Goal: Information Seeking & Learning: Learn about a topic

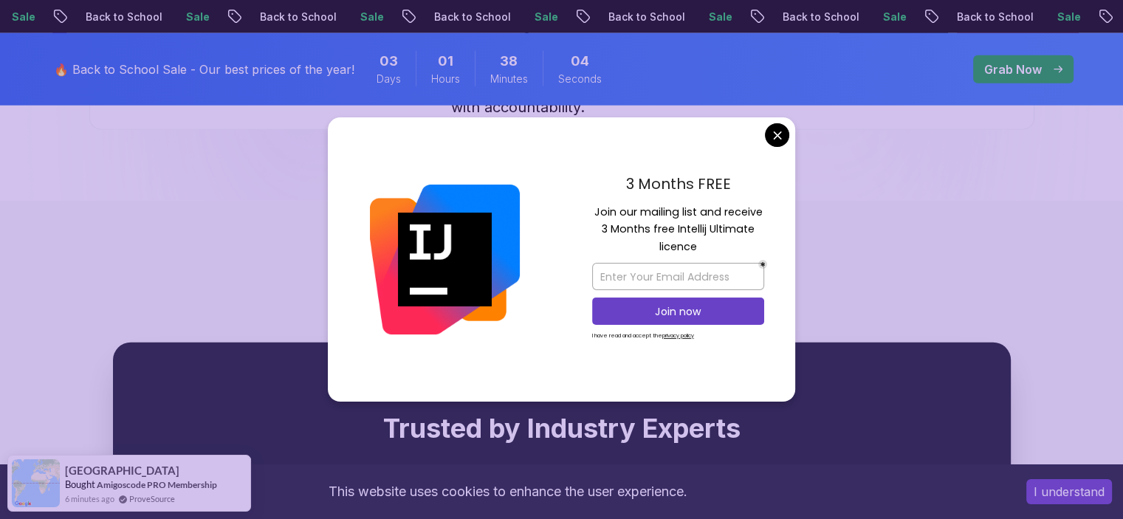
scroll to position [3838, 0]
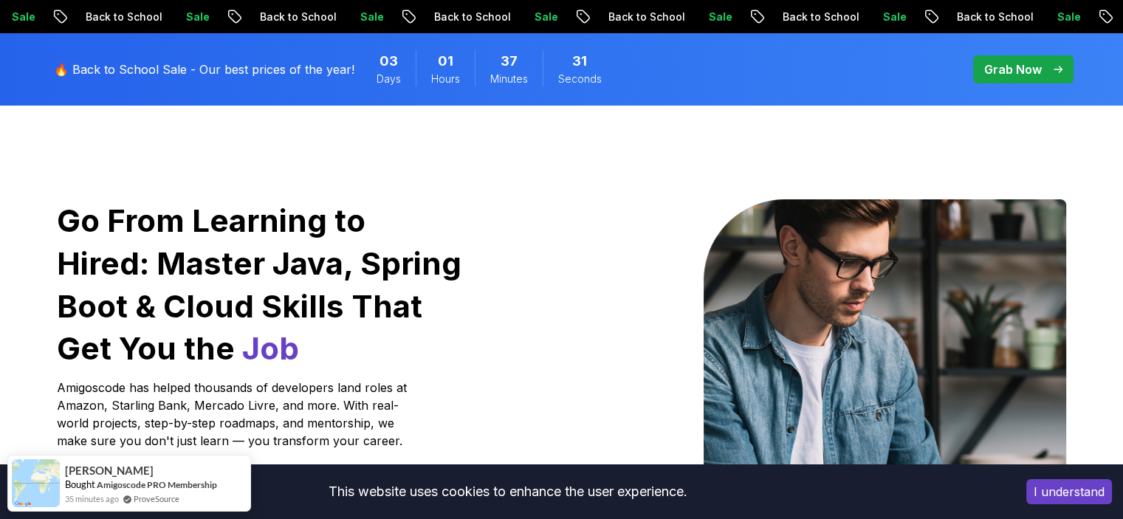
scroll to position [0, 0]
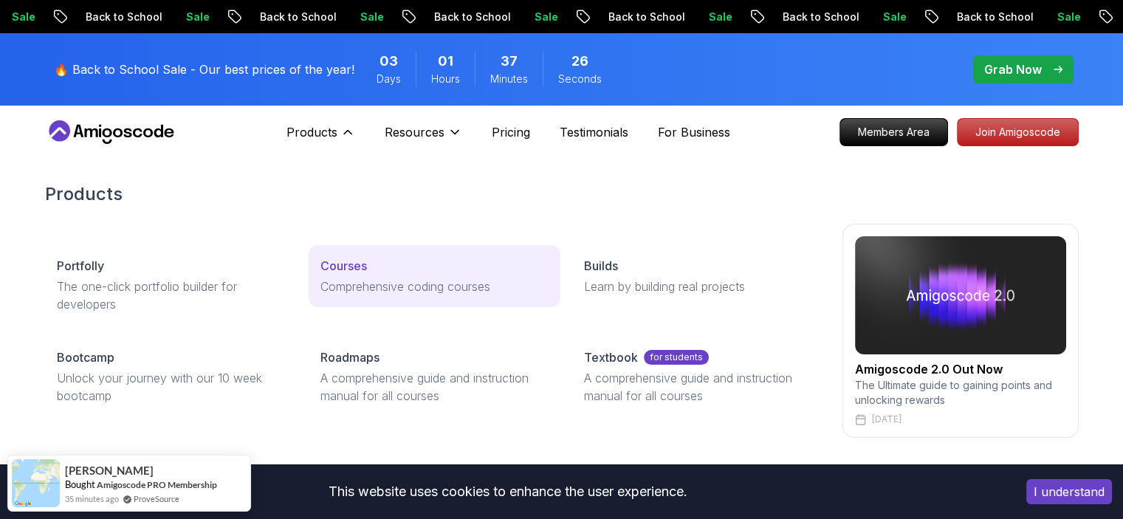
click at [343, 263] on p "Courses" at bounding box center [343, 266] width 46 height 18
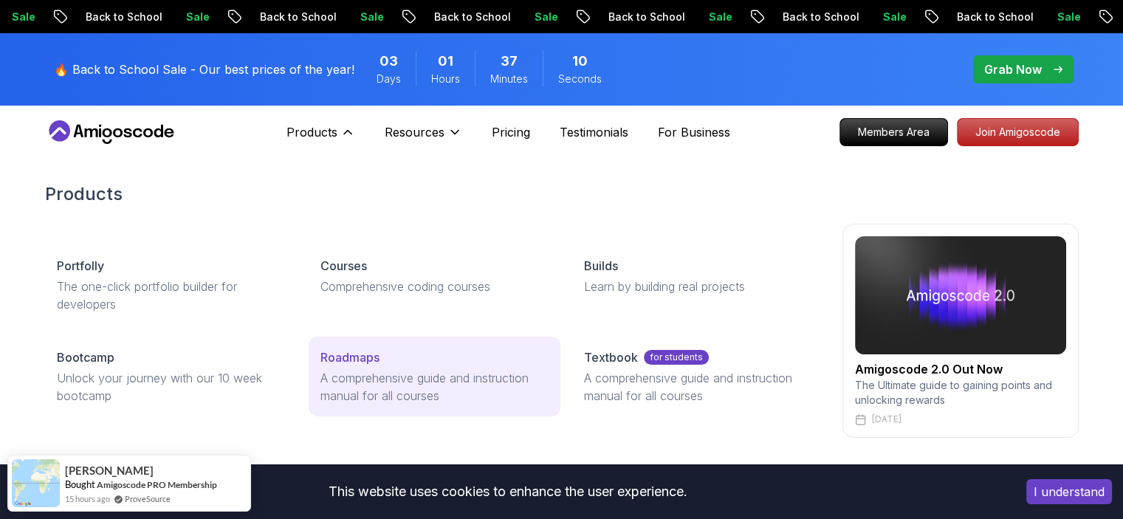
click at [355, 389] on p "A comprehensive guide and instruction manual for all courses" at bounding box center [434, 386] width 228 height 35
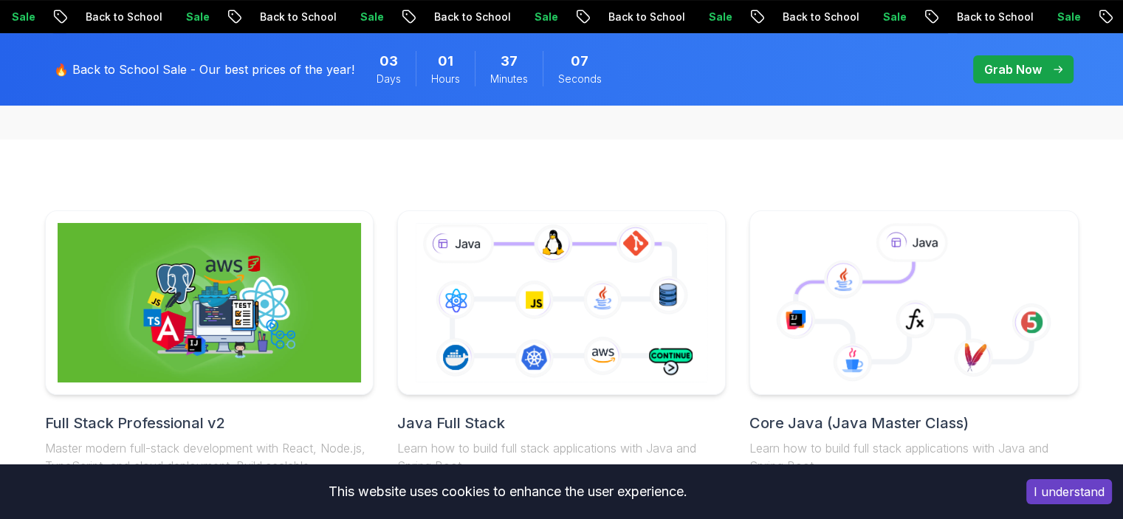
scroll to position [443, 0]
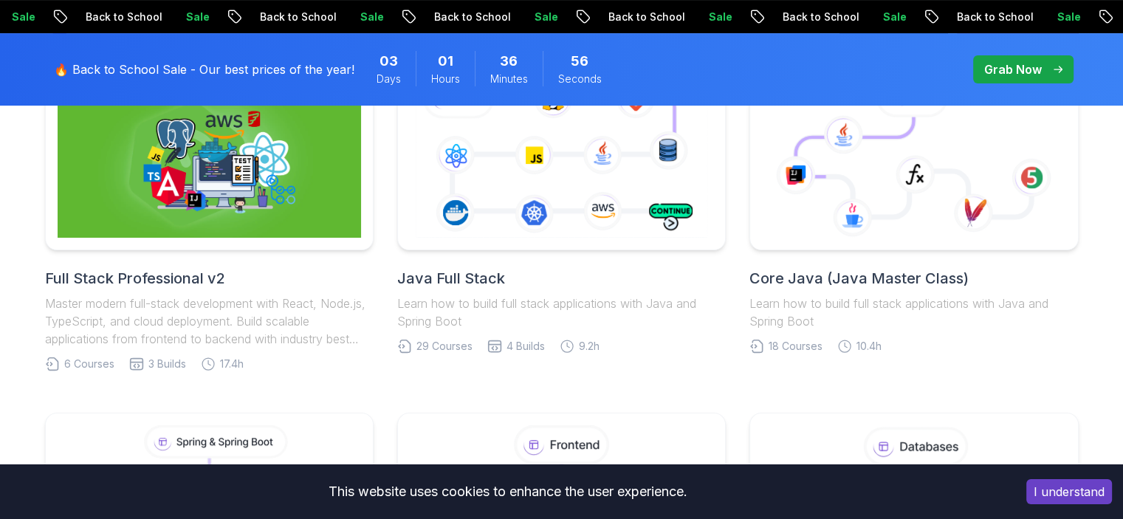
click at [461, 280] on h2 "Java Full Stack" at bounding box center [561, 278] width 328 height 21
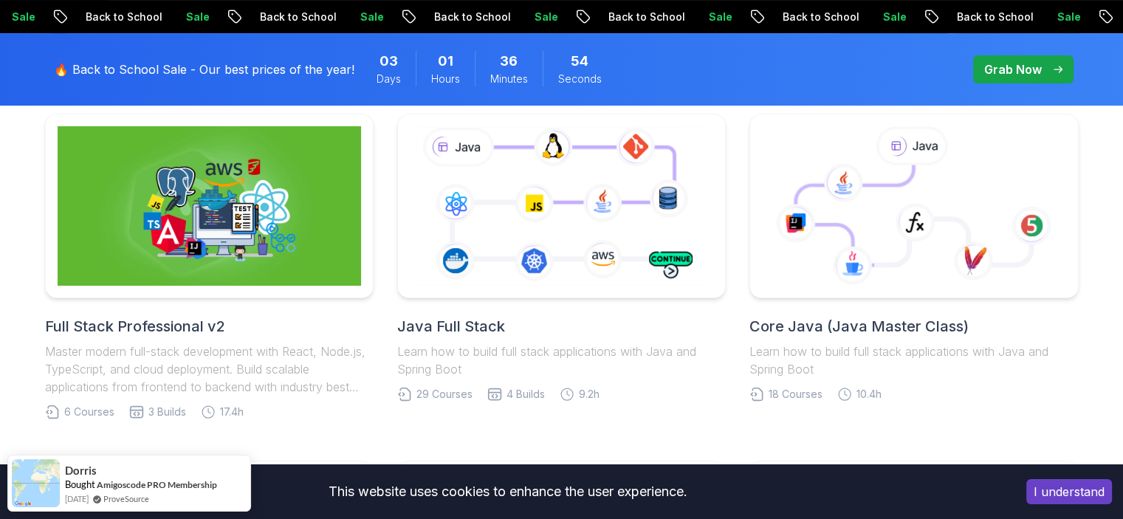
scroll to position [369, 0]
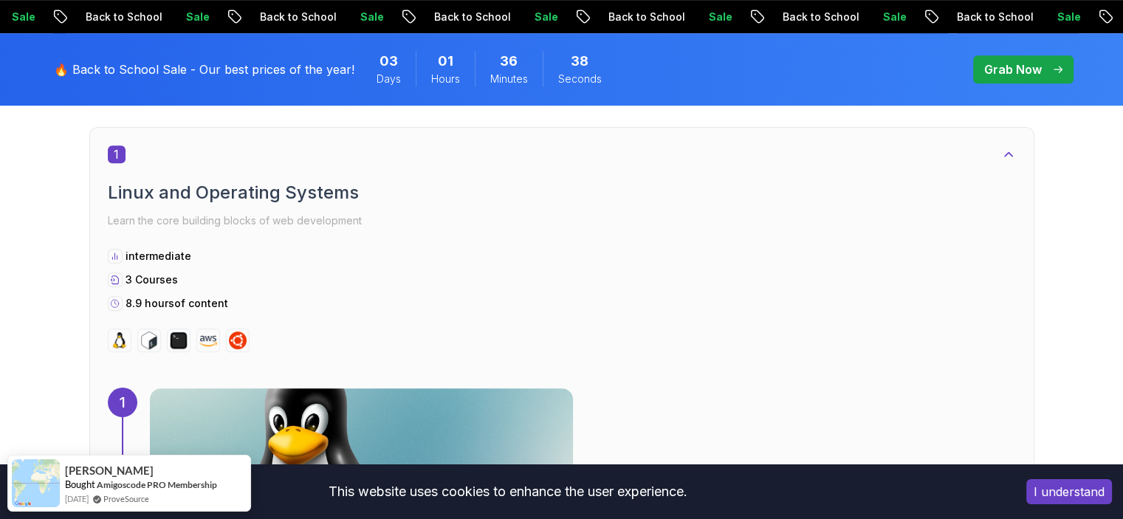
scroll to position [738, 0]
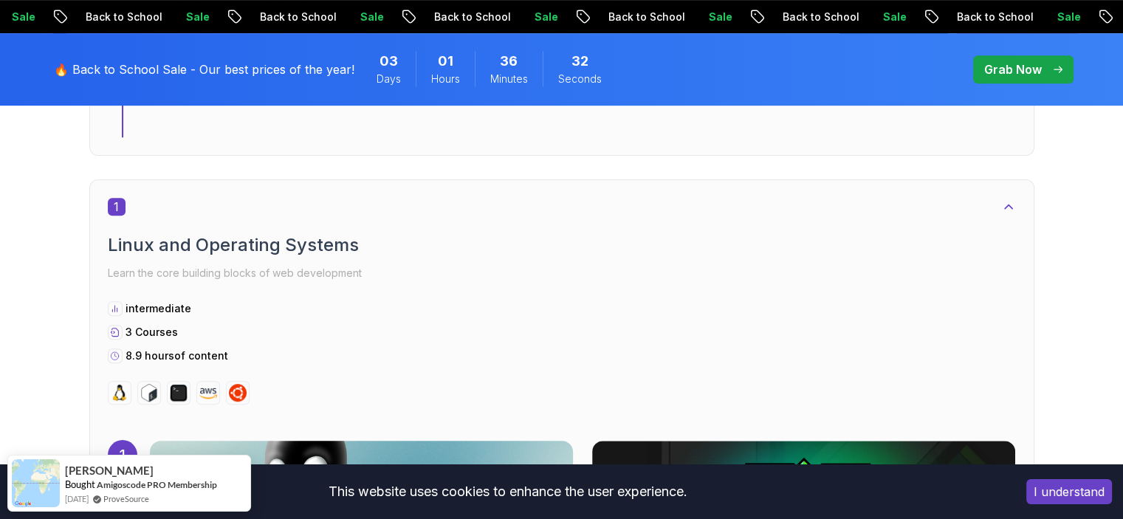
click at [576, 436] on img at bounding box center [361, 528] width 444 height 185
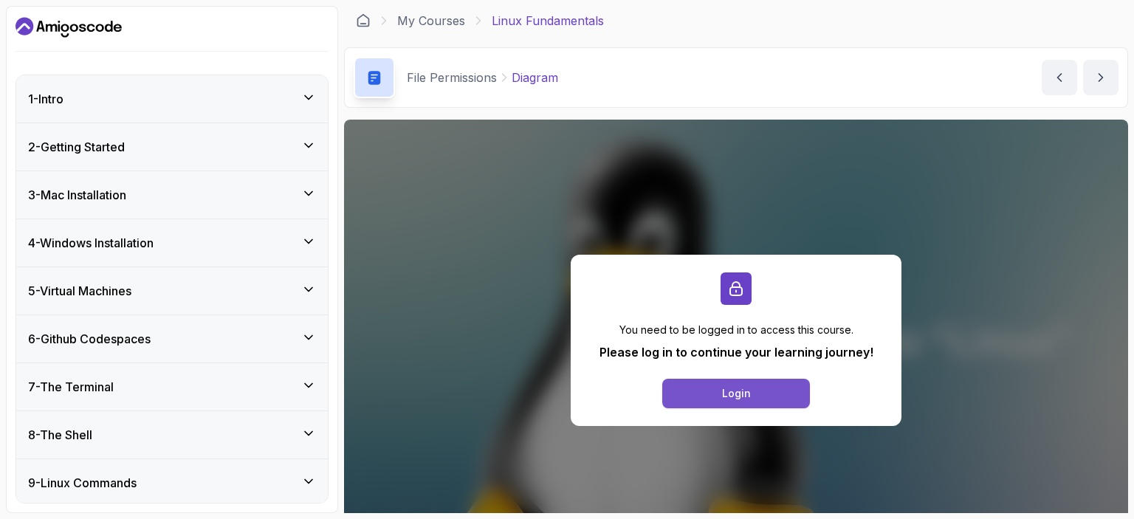
click at [693, 390] on button "Login" at bounding box center [736, 394] width 148 height 30
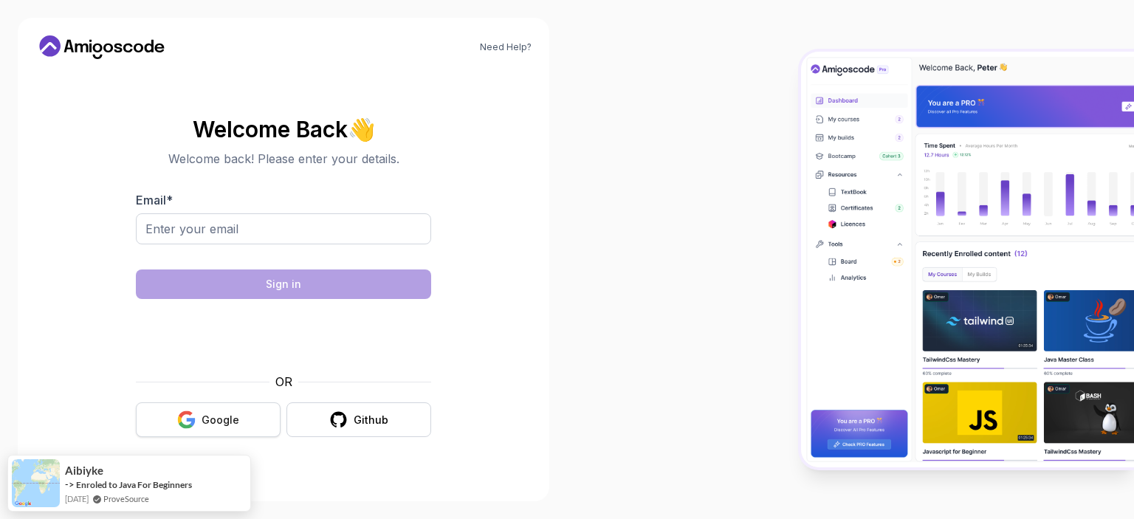
click at [244, 418] on button "Google" at bounding box center [208, 419] width 145 height 35
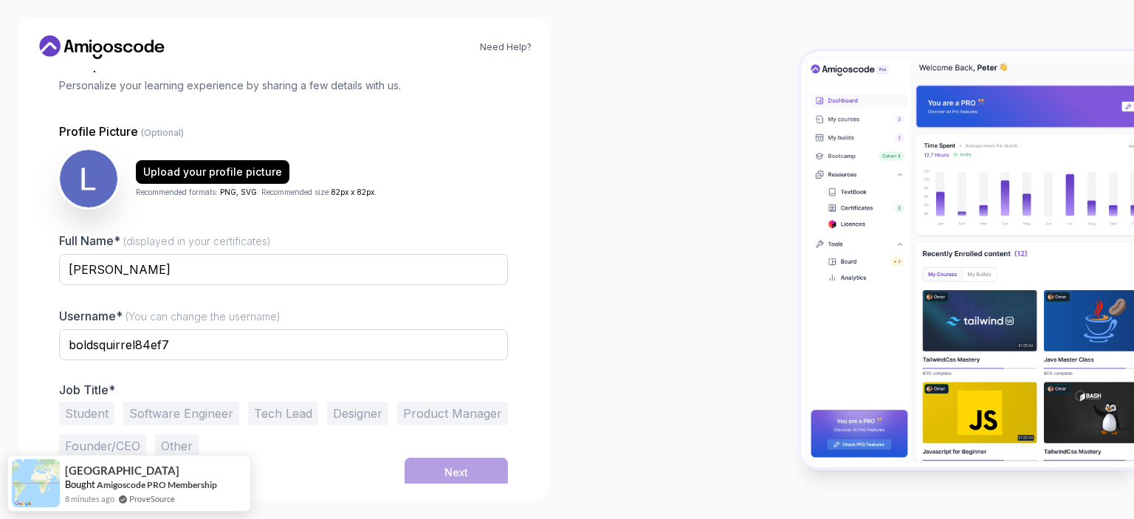
scroll to position [96, 0]
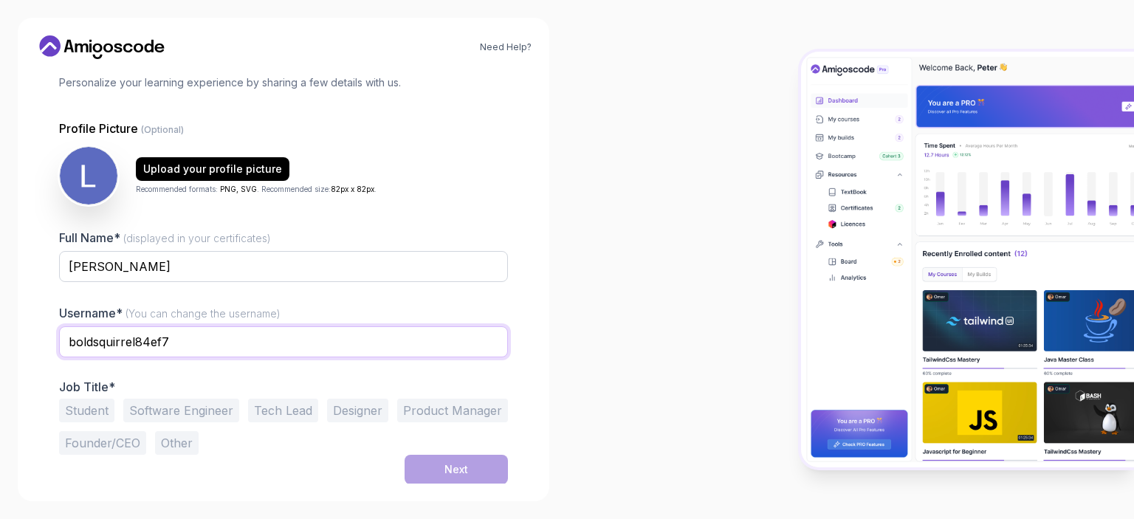
click at [385, 334] on input "boldsquirrel84ef7" at bounding box center [283, 341] width 449 height 31
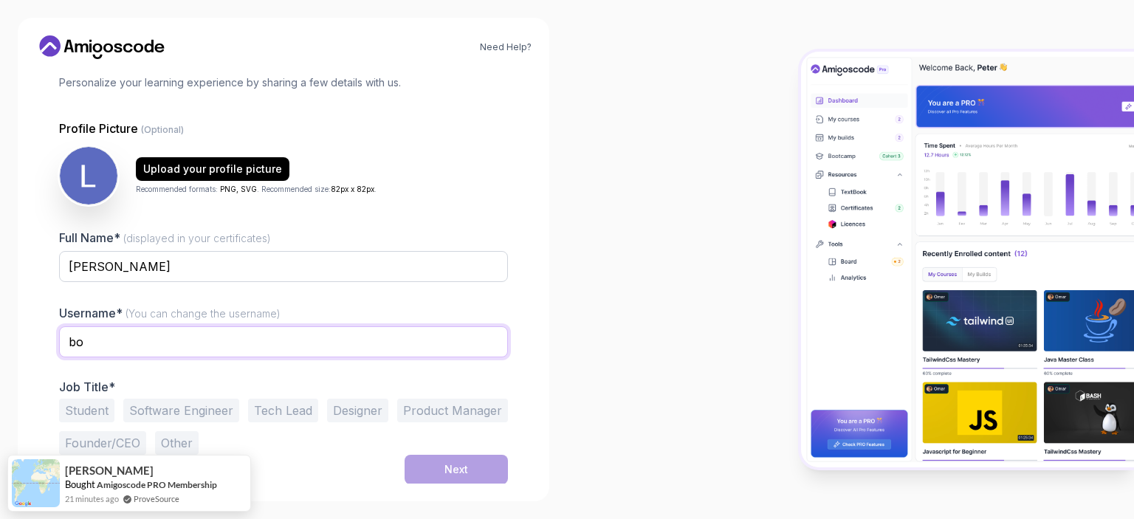
type input "b"
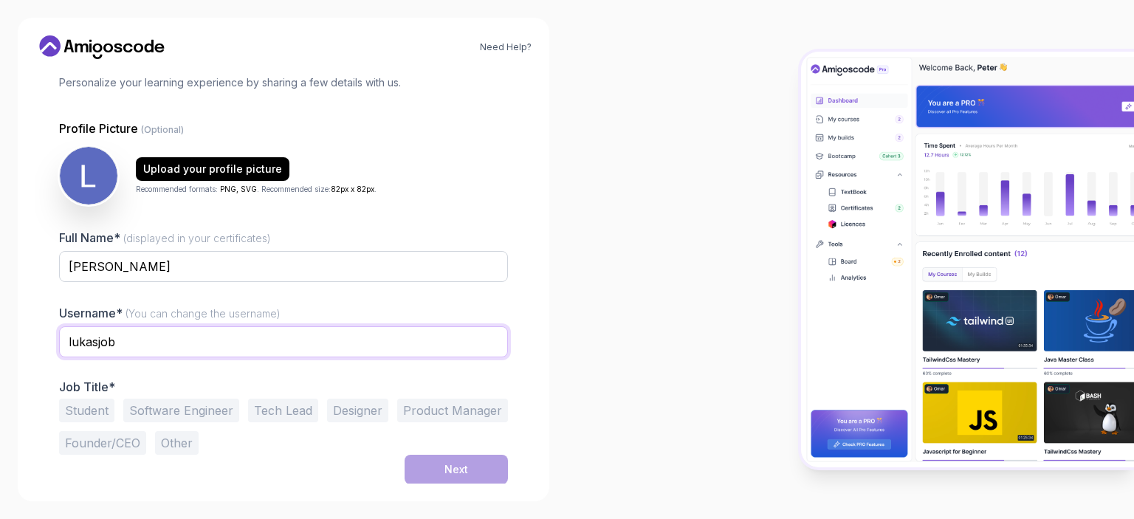
type input "lukasjob"
click at [435, 283] on div "Luca" at bounding box center [283, 274] width 449 height 47
click at [496, 212] on div "Profile Picture (Optional) Upload your profile picture Recommended formats: PNG…" at bounding box center [283, 287] width 449 height 335
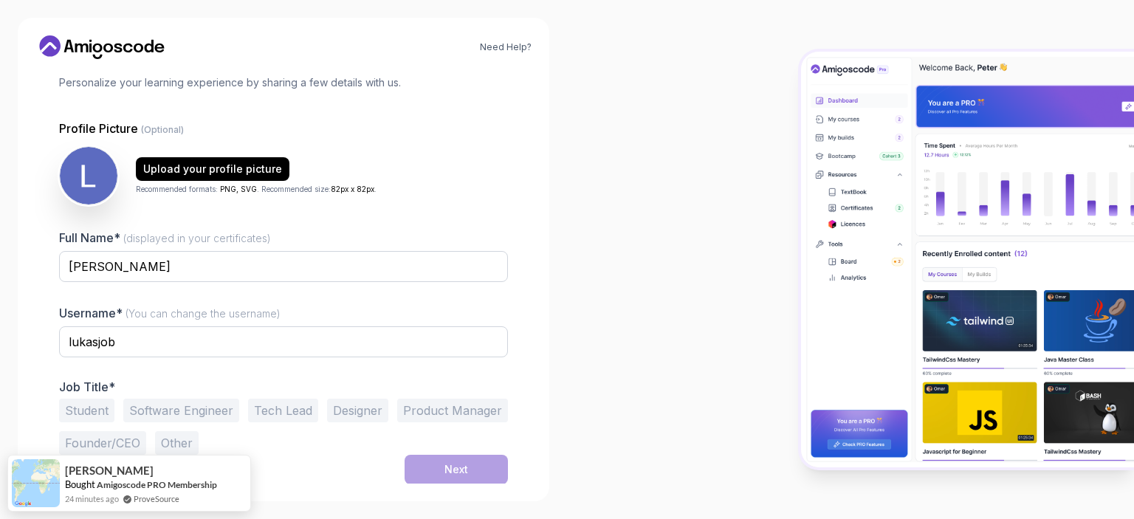
click at [212, 406] on button "Software Engineer" at bounding box center [181, 411] width 116 height 24
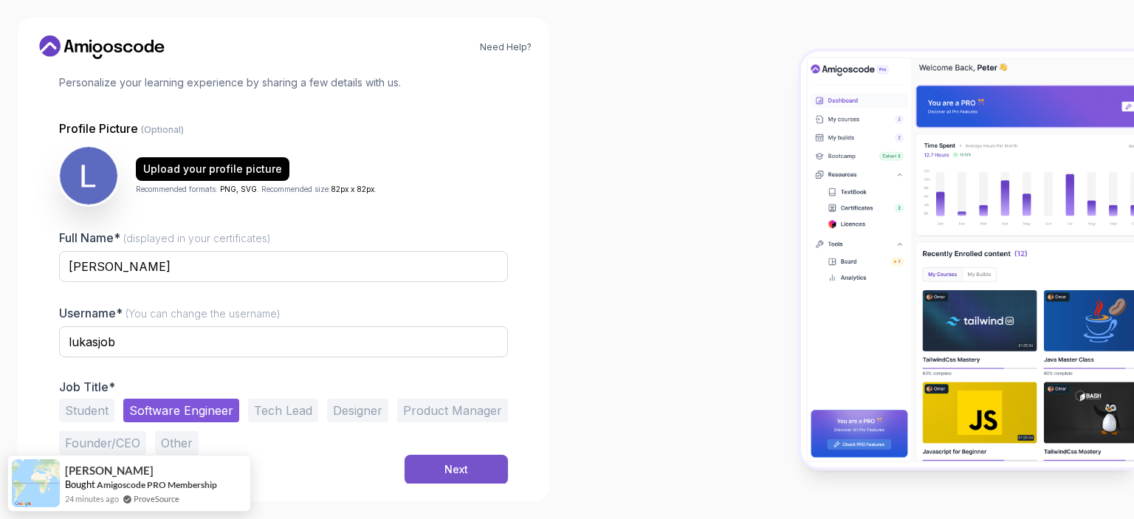
click at [428, 472] on button "Next" at bounding box center [455, 470] width 103 height 30
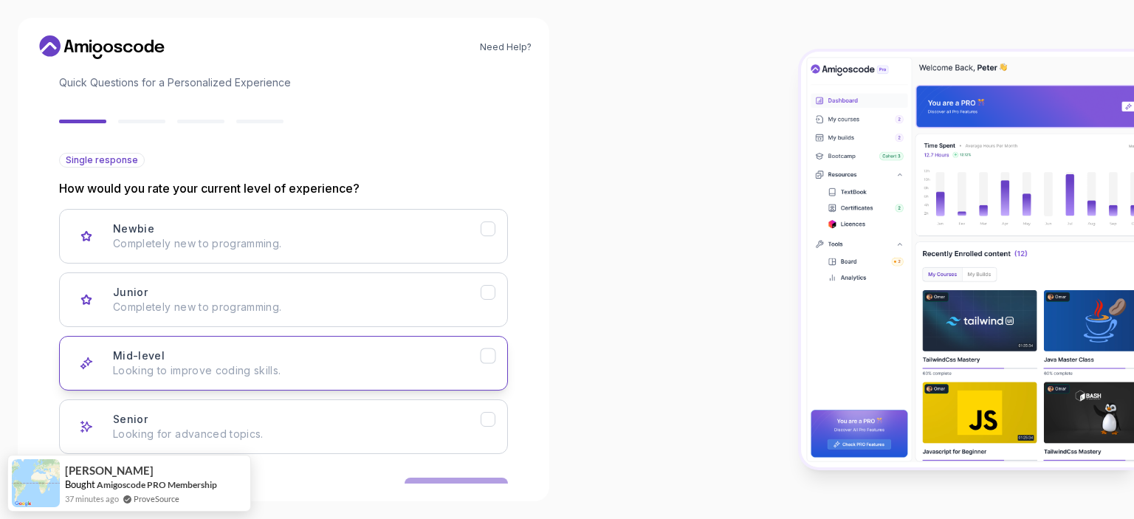
click at [363, 354] on div "Mid-level Looking to improve coding skills." at bounding box center [297, 363] width 368 height 30
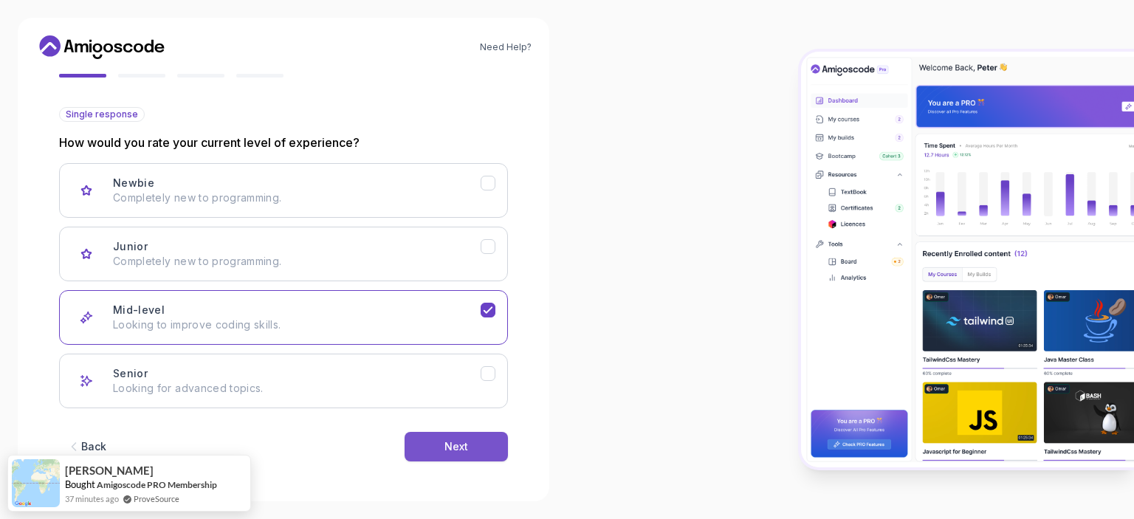
click at [422, 441] on button "Next" at bounding box center [455, 447] width 103 height 30
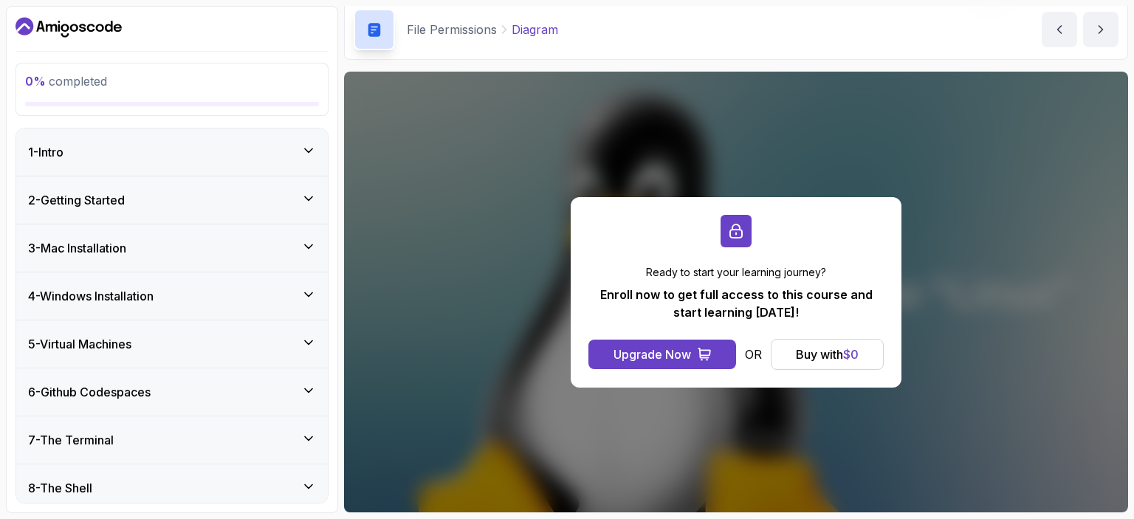
scroll to position [161, 0]
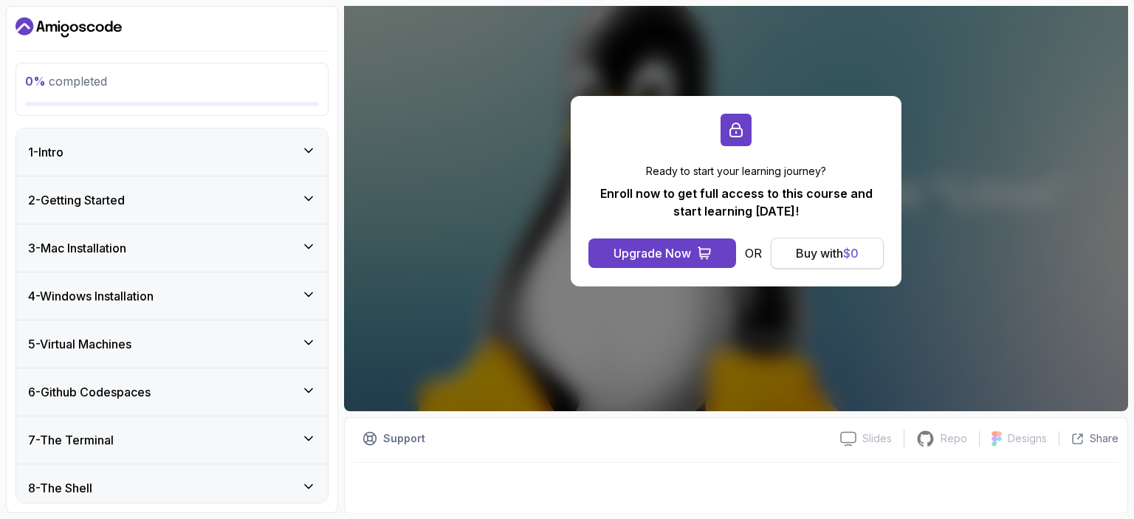
click at [826, 252] on div "Buy with $ 0" at bounding box center [827, 253] width 63 height 18
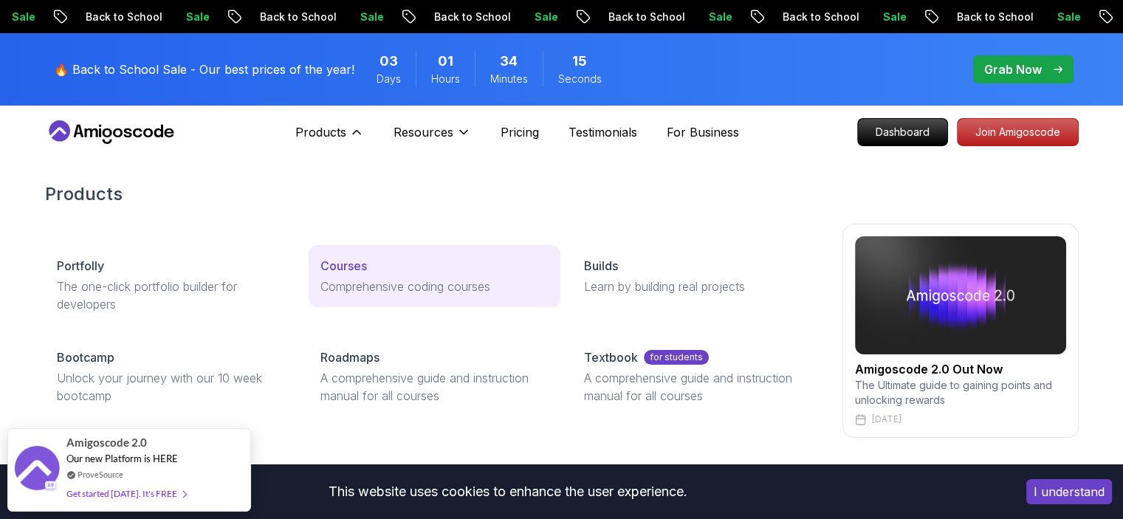
click at [340, 265] on p "Courses" at bounding box center [343, 266] width 46 height 18
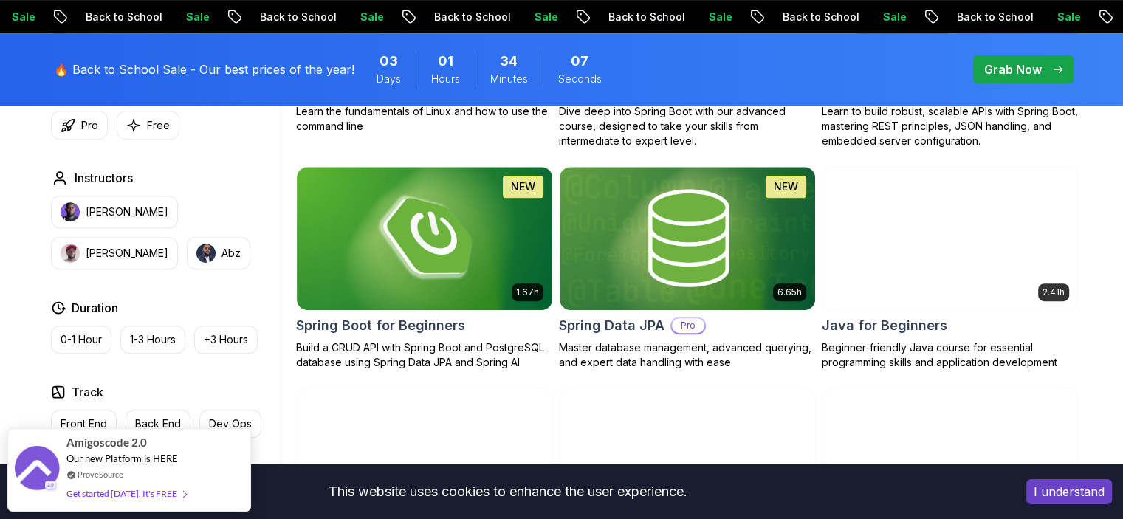
scroll to position [664, 0]
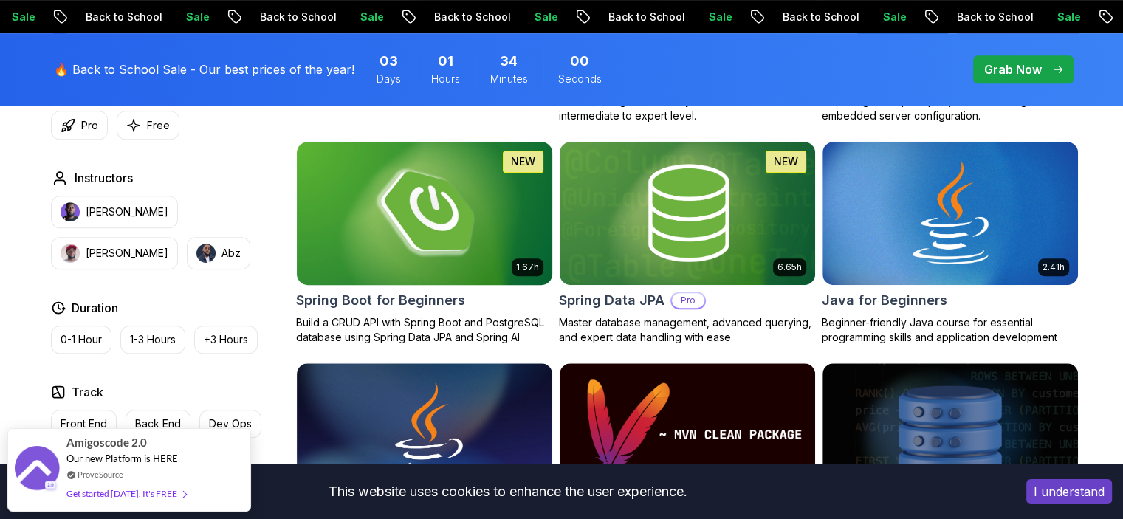
click at [464, 219] on img at bounding box center [424, 213] width 268 height 150
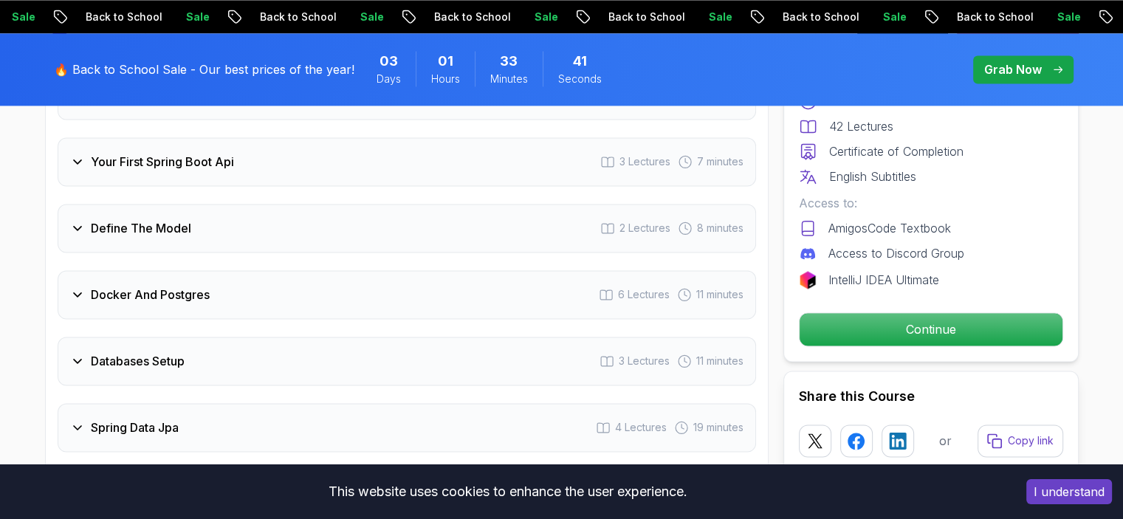
scroll to position [2214, 0]
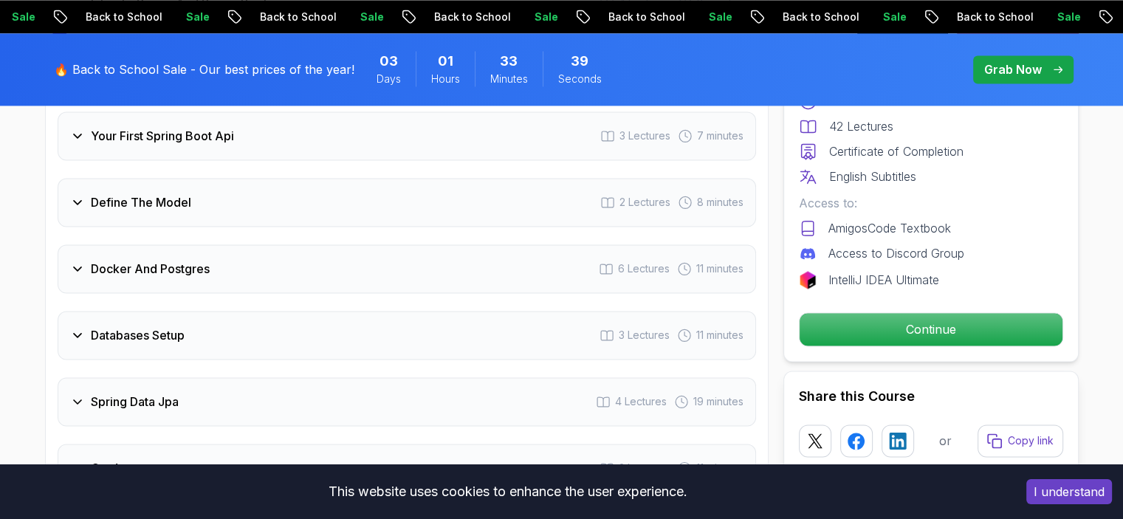
click at [443, 244] on div "Docker And Postgres 6 Lectures 11 minutes" at bounding box center [407, 268] width 698 height 49
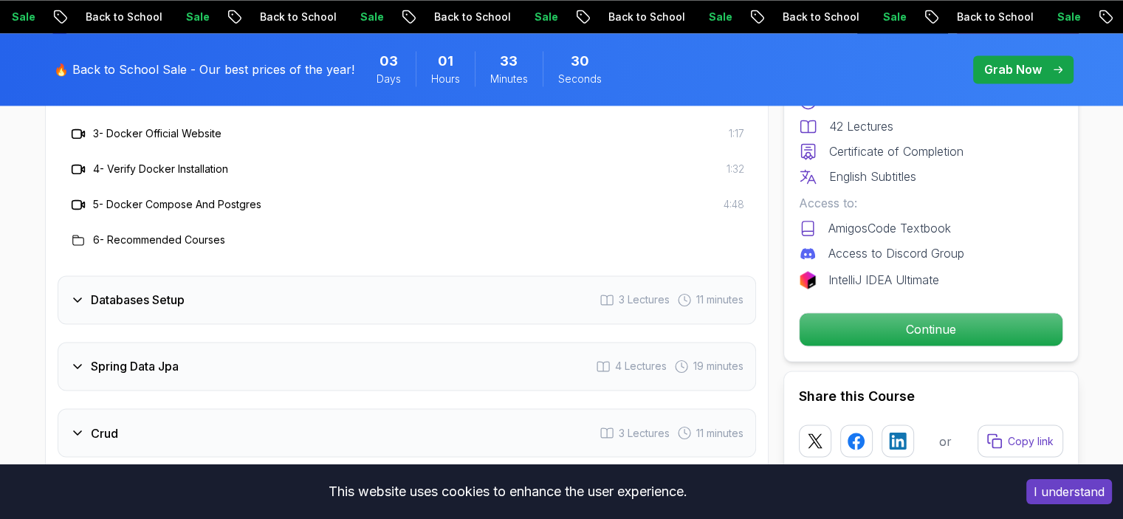
scroll to position [2439, 0]
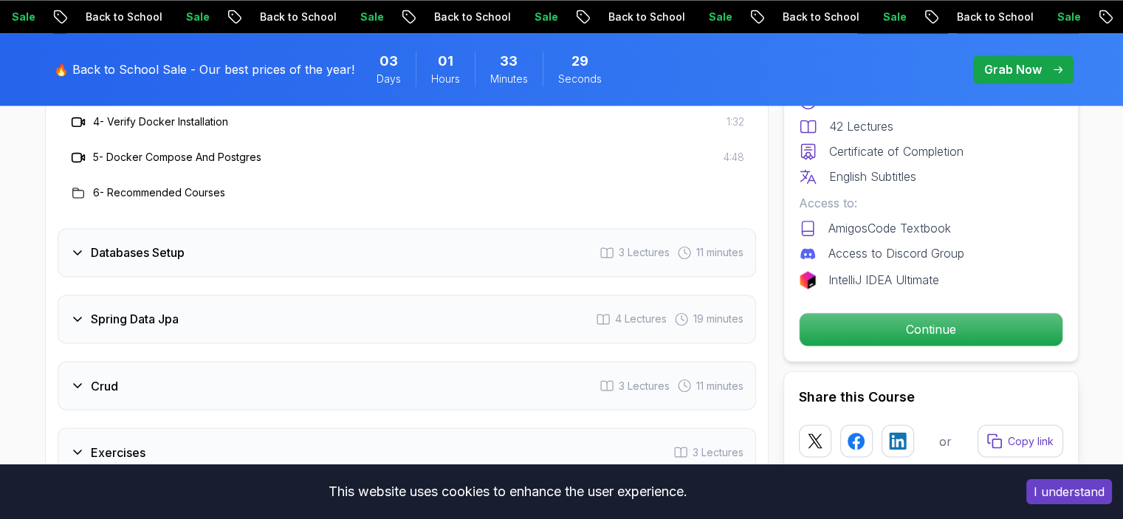
click at [443, 235] on div "Databases Setup 3 Lectures 11 minutes" at bounding box center [407, 252] width 698 height 49
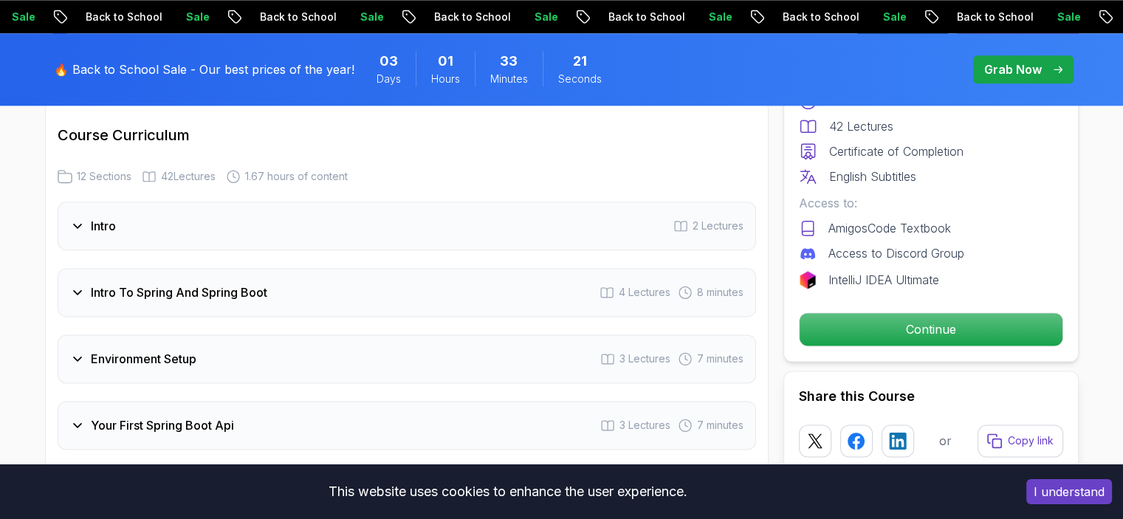
scroll to position [1848, 0]
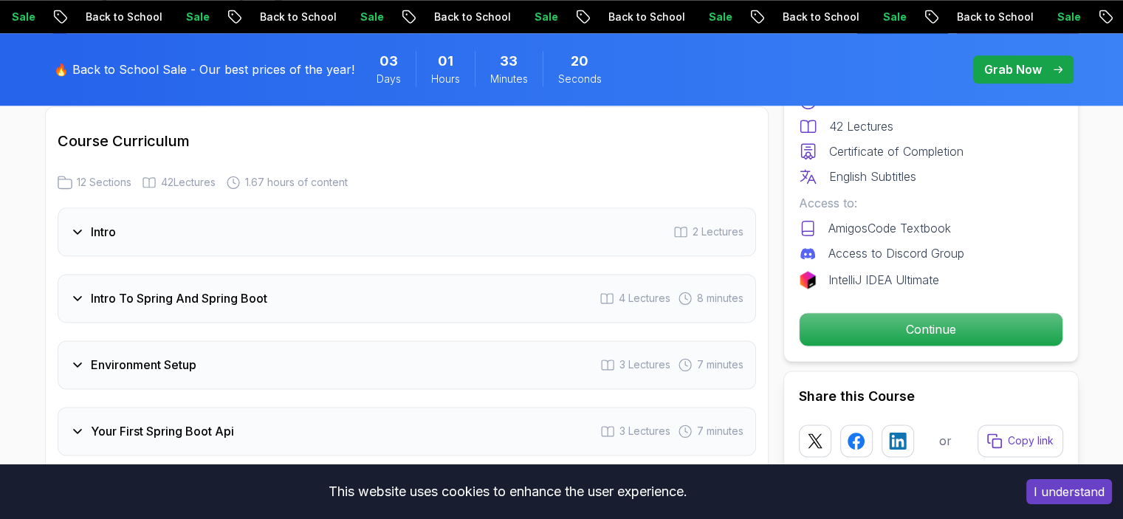
click at [441, 215] on div "Intro 2 Lectures" at bounding box center [407, 231] width 698 height 49
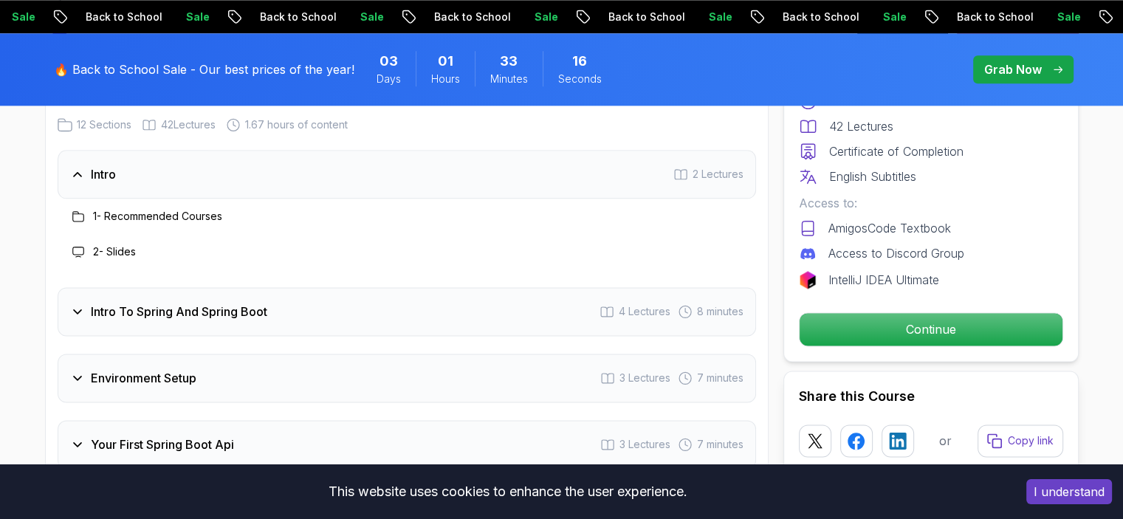
scroll to position [1922, 0]
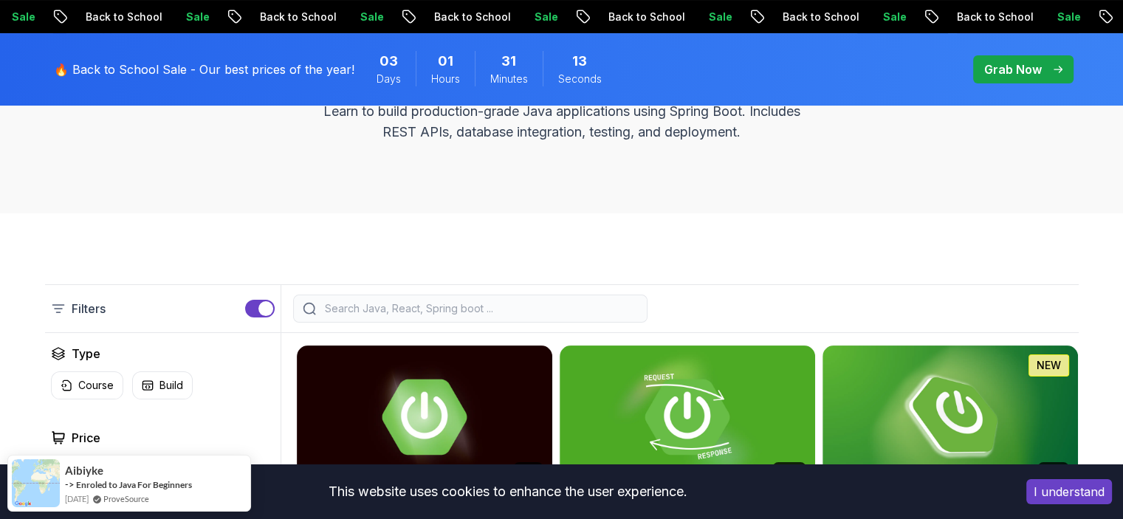
scroll to position [74, 0]
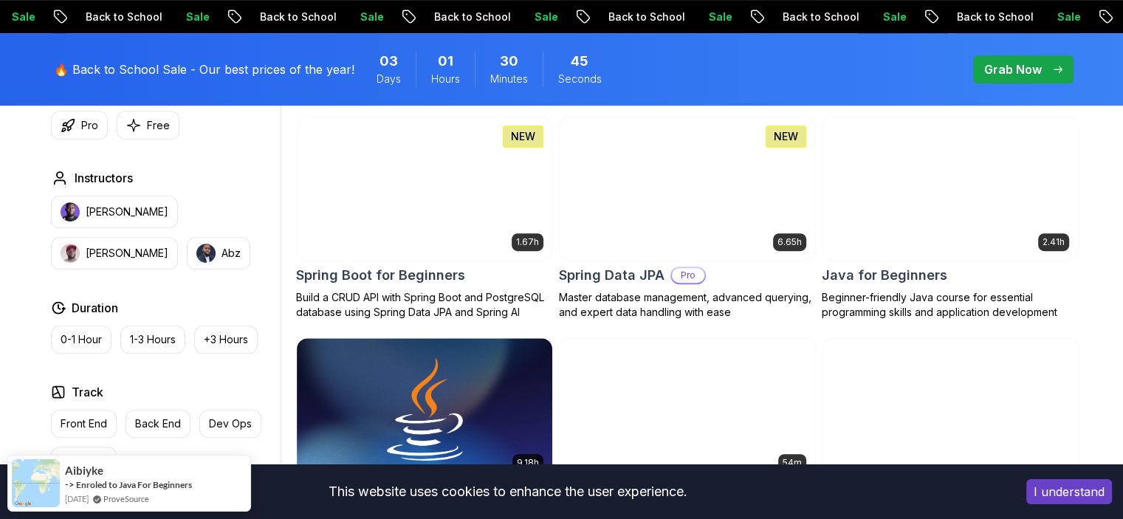
scroll to position [664, 0]
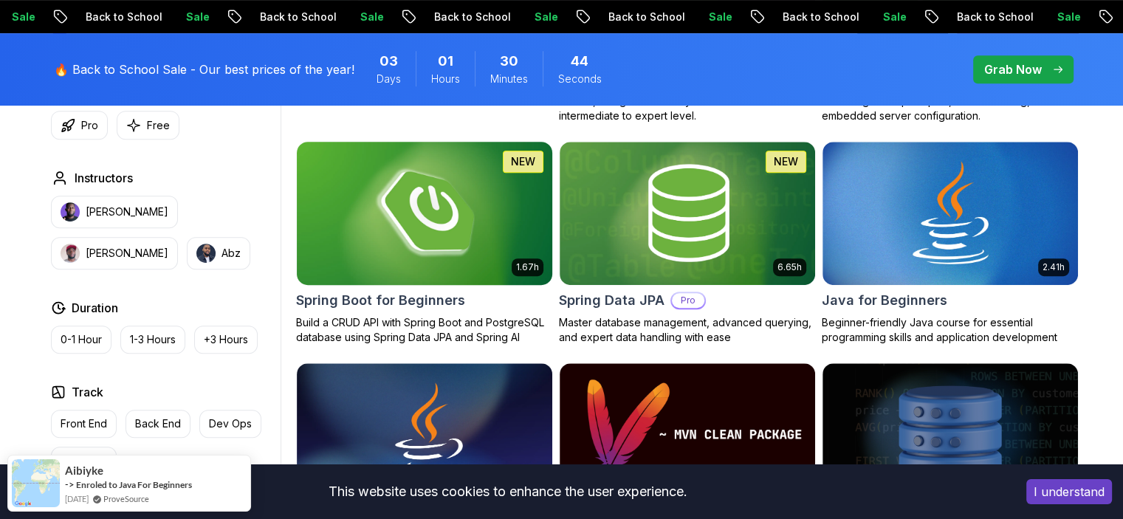
click at [368, 222] on img at bounding box center [424, 213] width 268 height 150
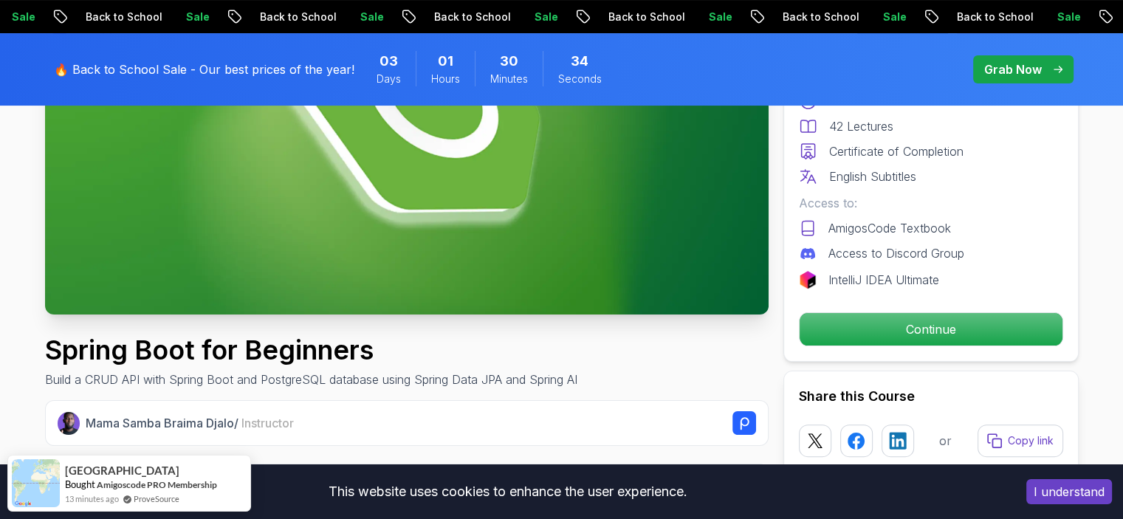
scroll to position [295, 0]
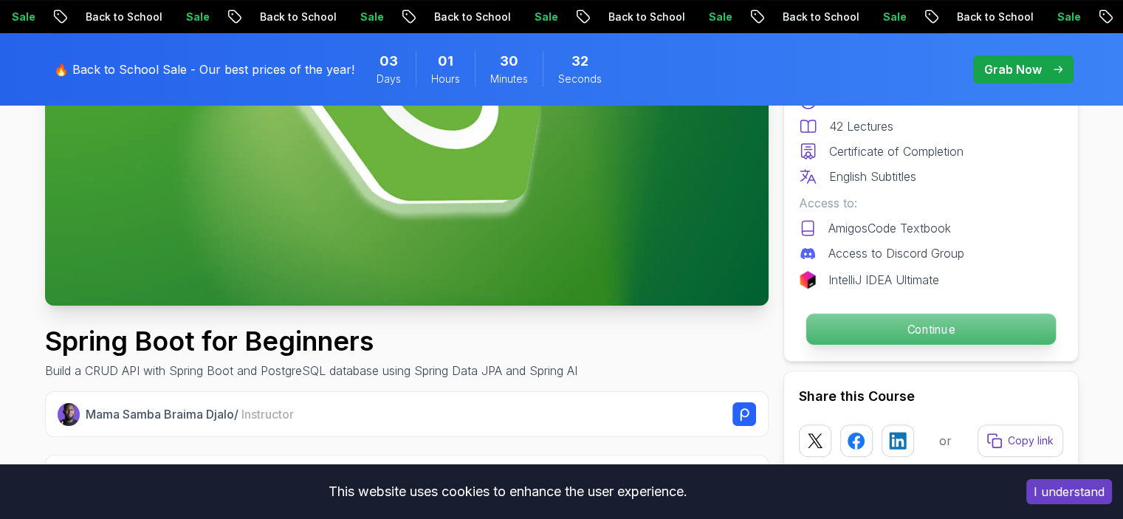
click at [818, 322] on p "Continue" at bounding box center [929, 329] width 249 height 31
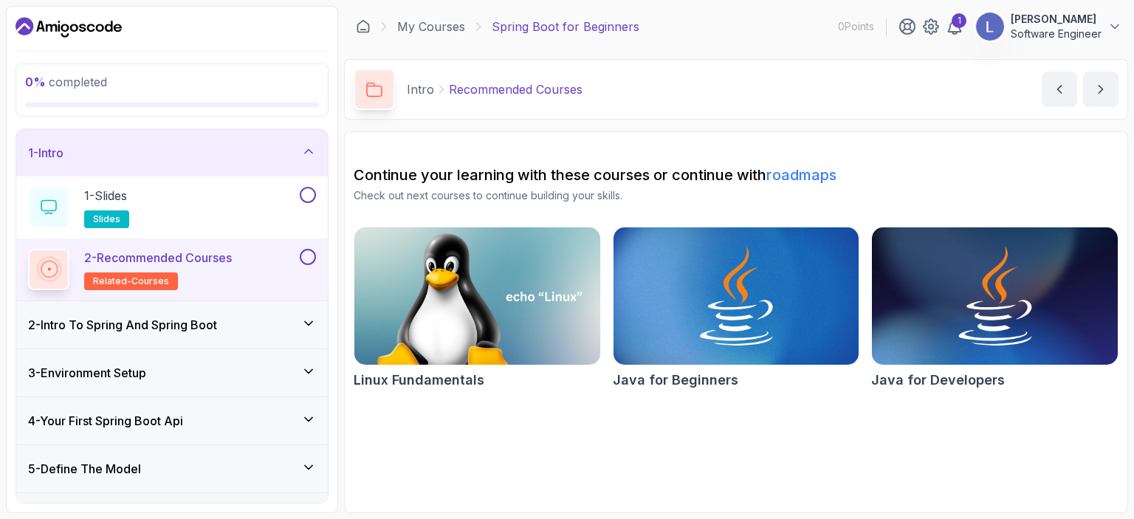
click at [176, 318] on h3 "2 - Intro To Spring And Spring Boot" at bounding box center [122, 325] width 189 height 18
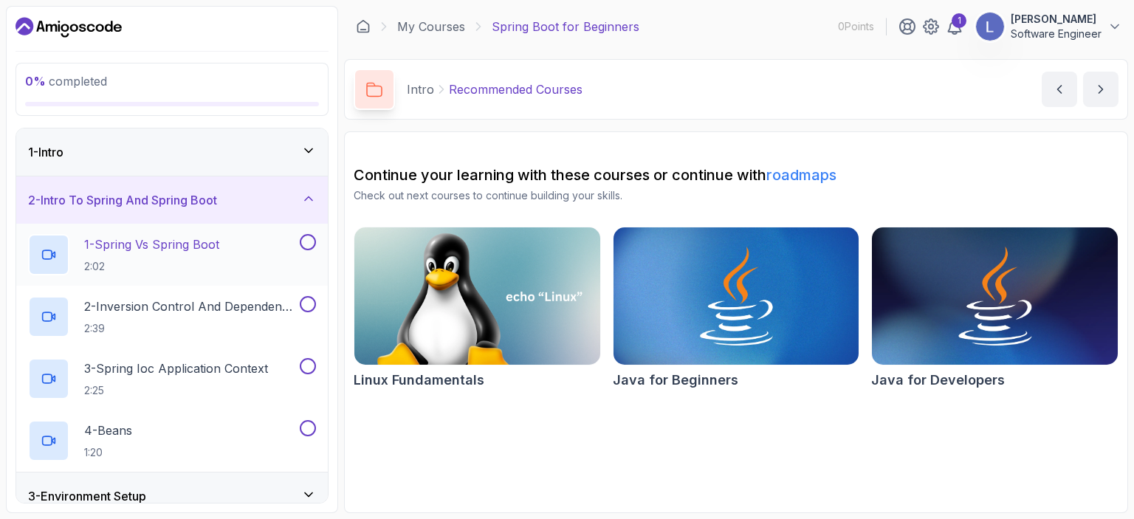
click at [181, 253] on h2 "1 - Spring Vs Spring Boot 2:02" at bounding box center [151, 254] width 135 height 38
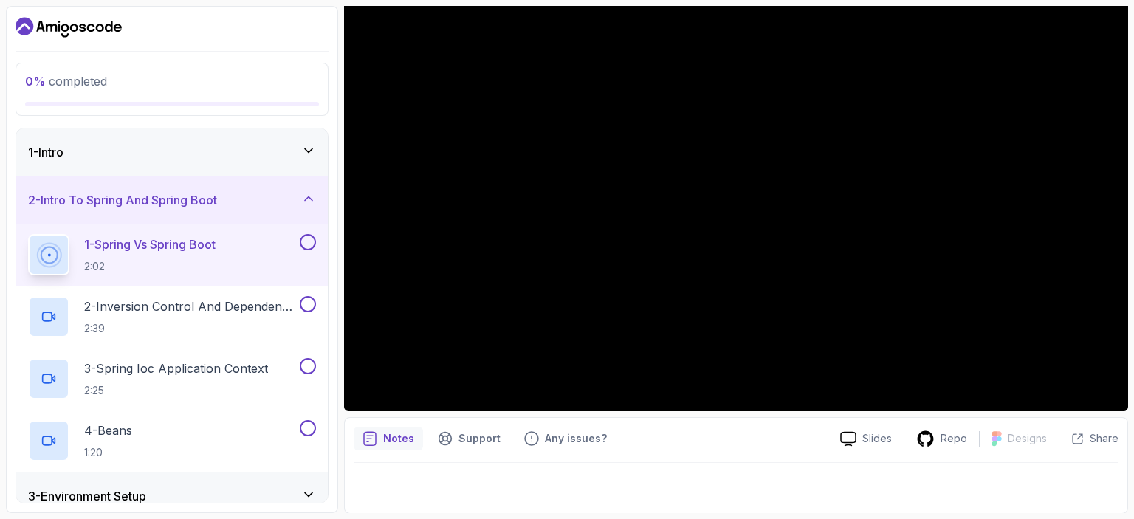
click at [288, 141] on div "1 - Intro" at bounding box center [171, 151] width 311 height 47
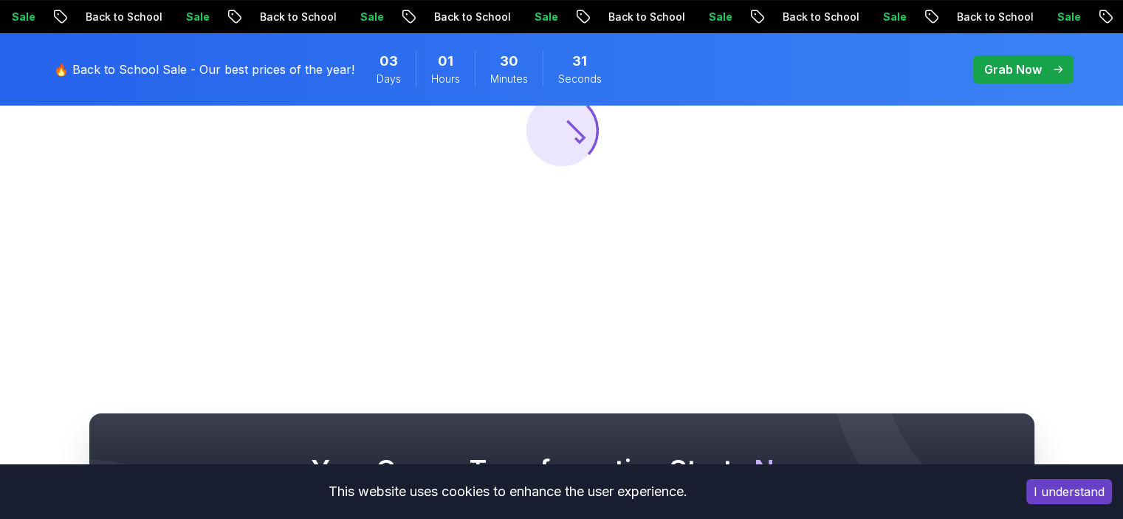
scroll to position [295, 0]
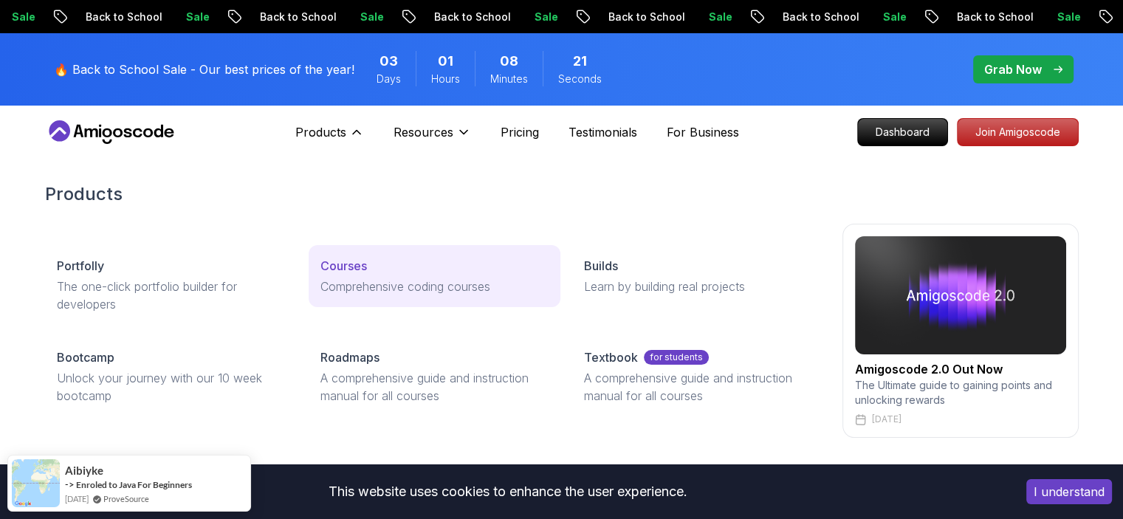
click at [348, 273] on p "Courses" at bounding box center [343, 266] width 46 height 18
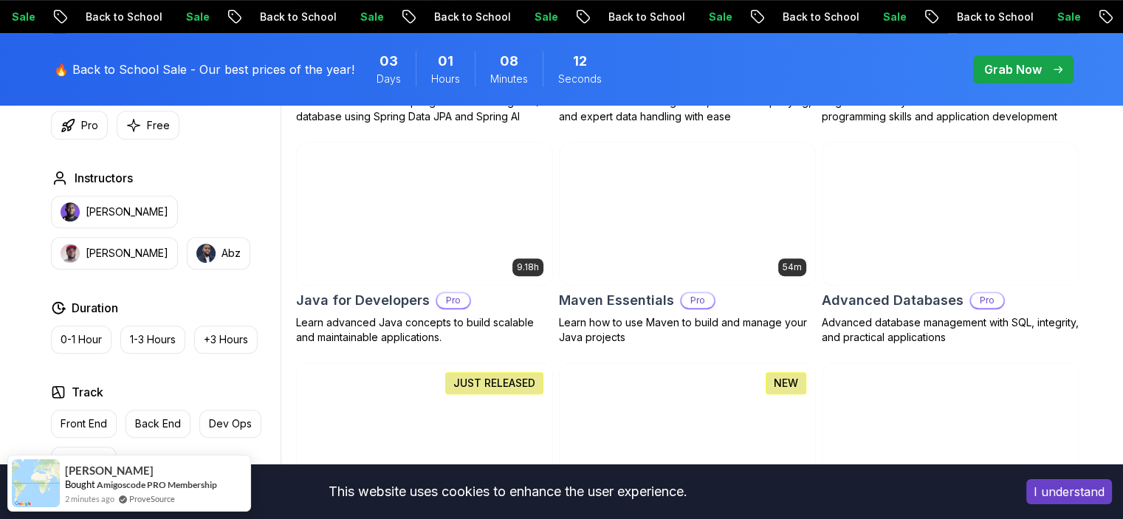
scroll to position [886, 0]
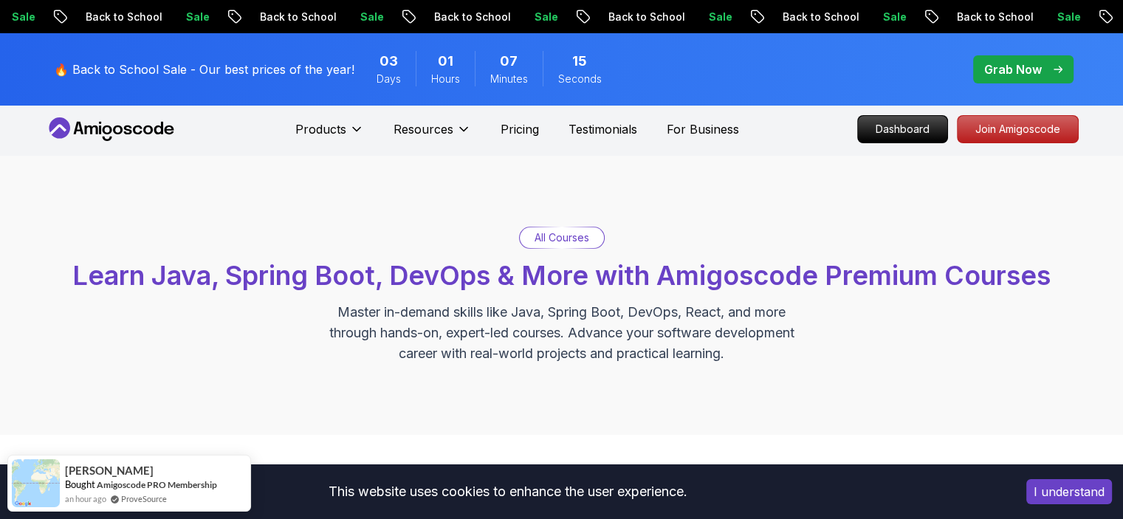
scroll to position [0, 0]
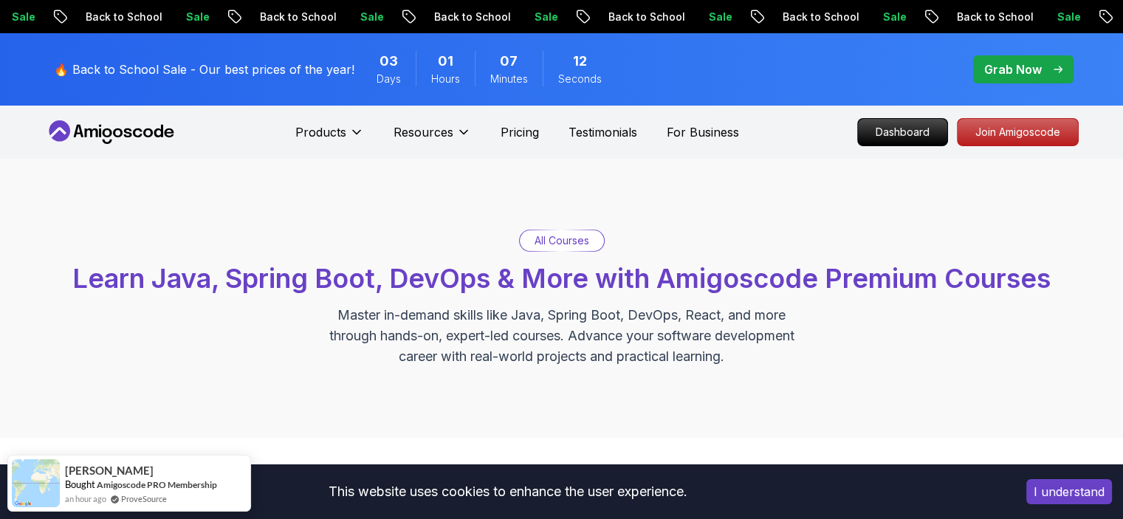
click at [552, 238] on p "All Courses" at bounding box center [561, 240] width 55 height 15
click at [608, 245] on div "All Courses Learn Java, Spring Boot, DevOps & More with Amigoscode Premium Cour…" at bounding box center [561, 298] width 1033 height 137
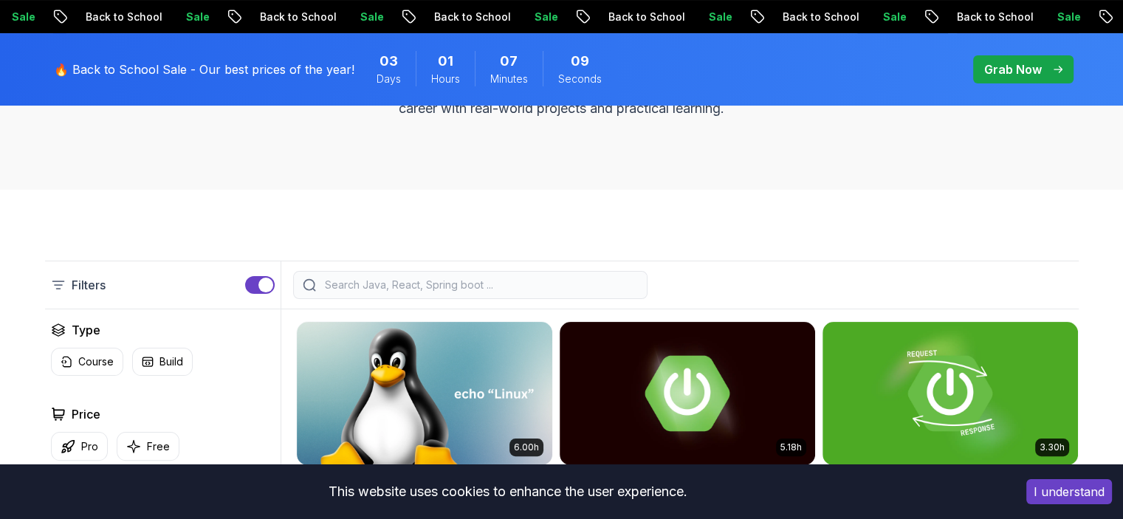
scroll to position [295, 0]
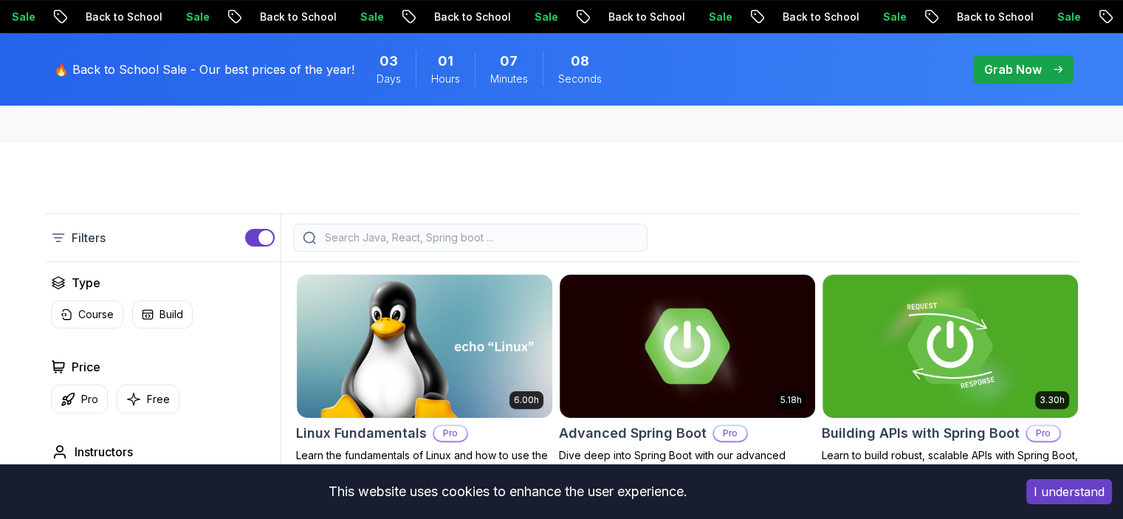
click at [525, 238] on input "search" at bounding box center [480, 237] width 316 height 15
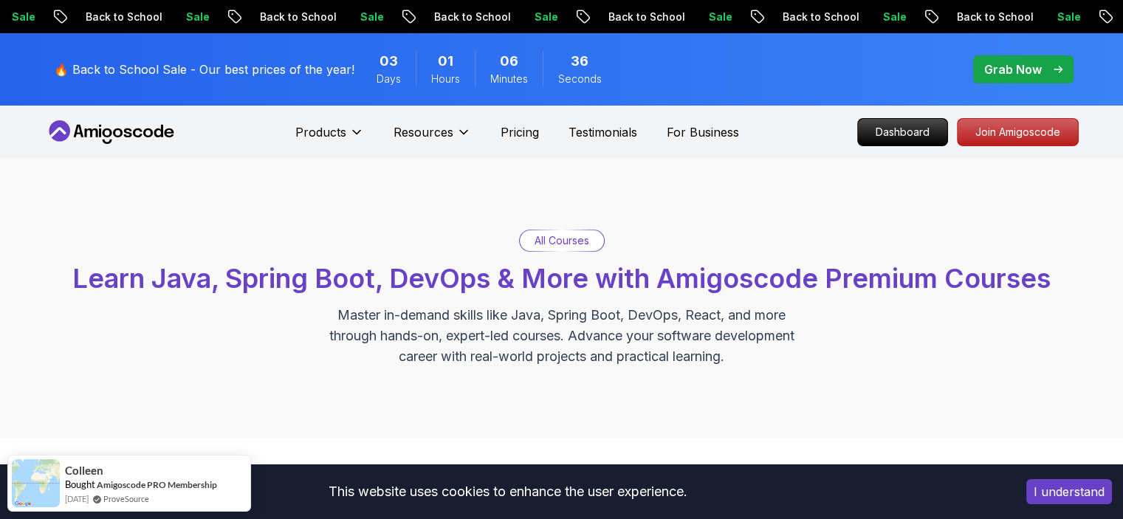
click at [537, 244] on p "All Courses" at bounding box center [561, 240] width 55 height 15
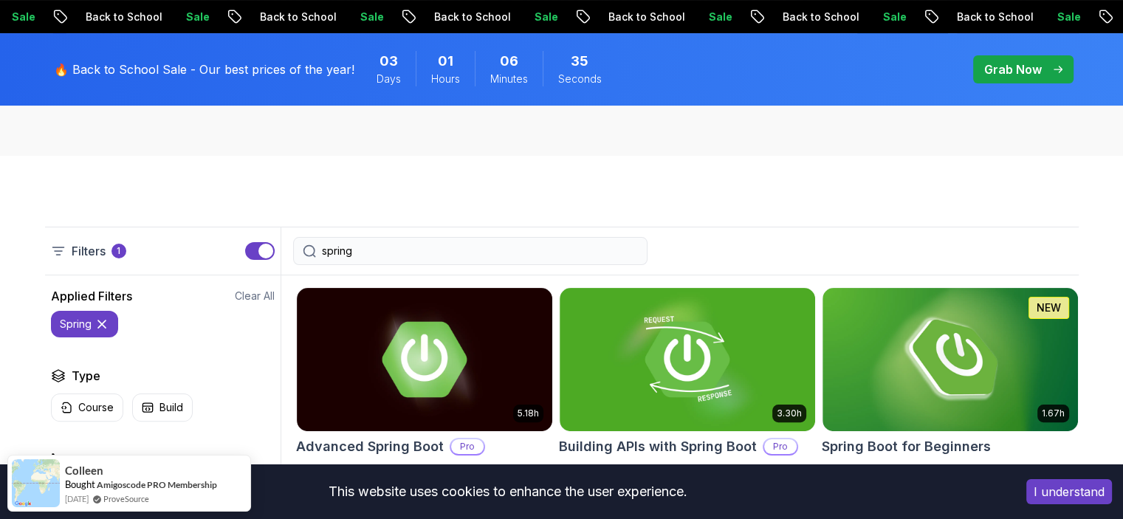
scroll to position [295, 0]
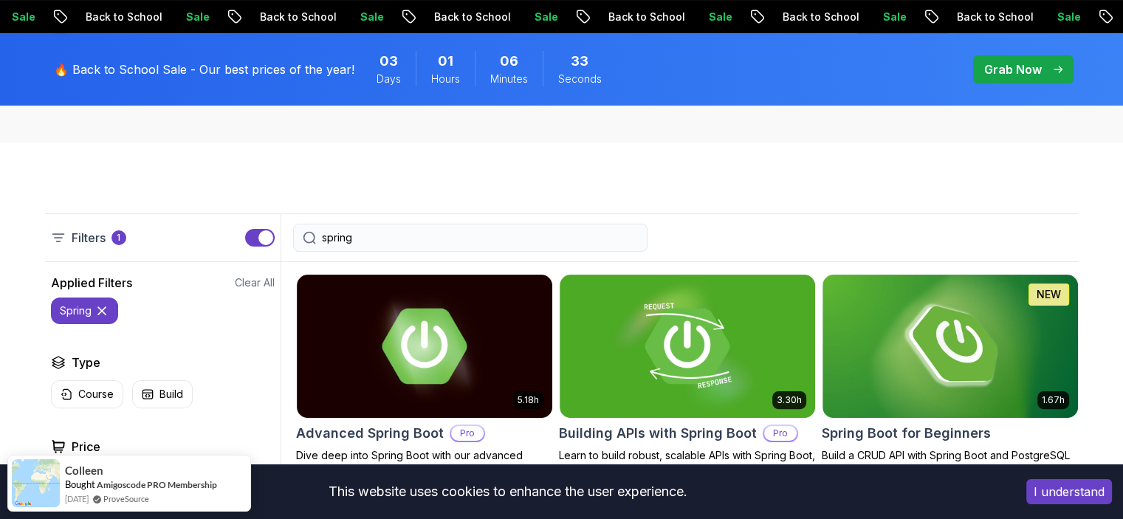
click at [435, 239] on input "spring" at bounding box center [480, 237] width 316 height 15
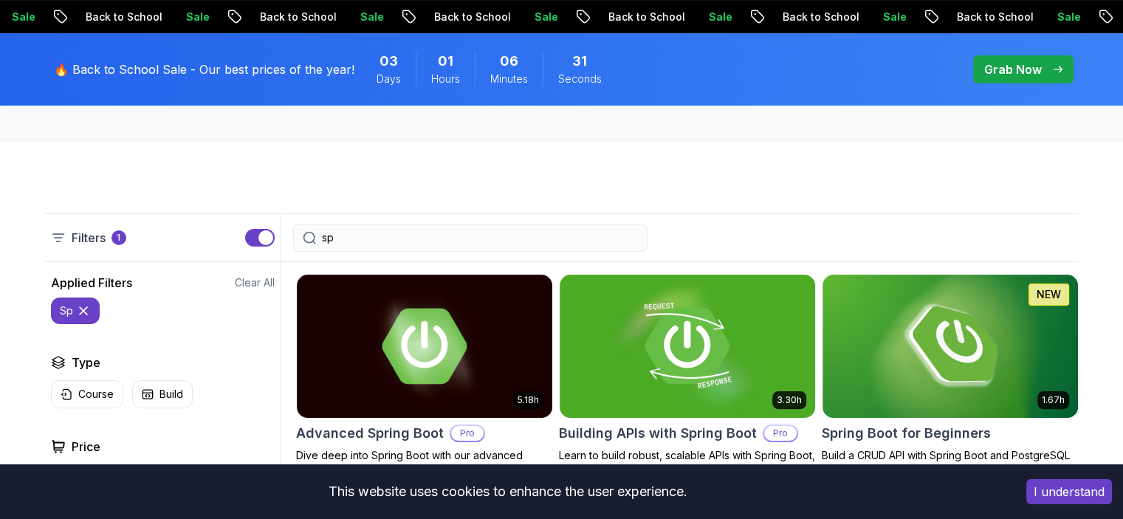
type input "s"
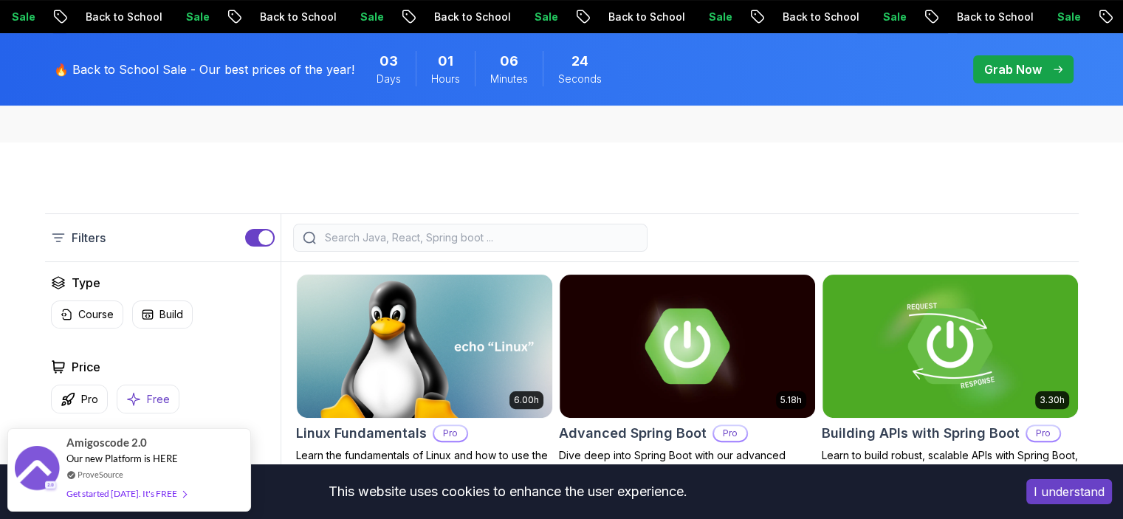
click at [139, 401] on icon "button" at bounding box center [133, 398] width 15 height 15
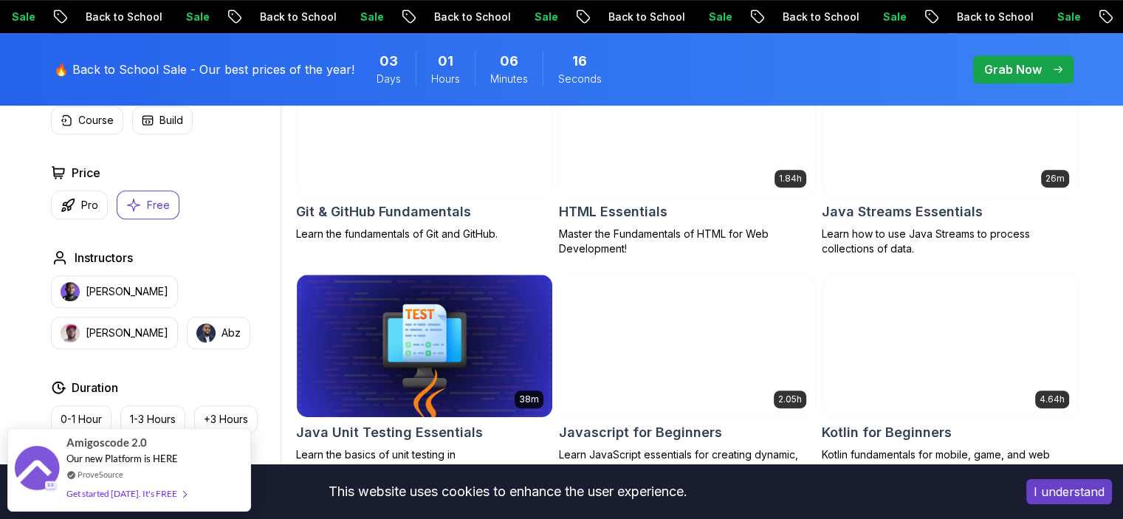
scroll to position [664, 0]
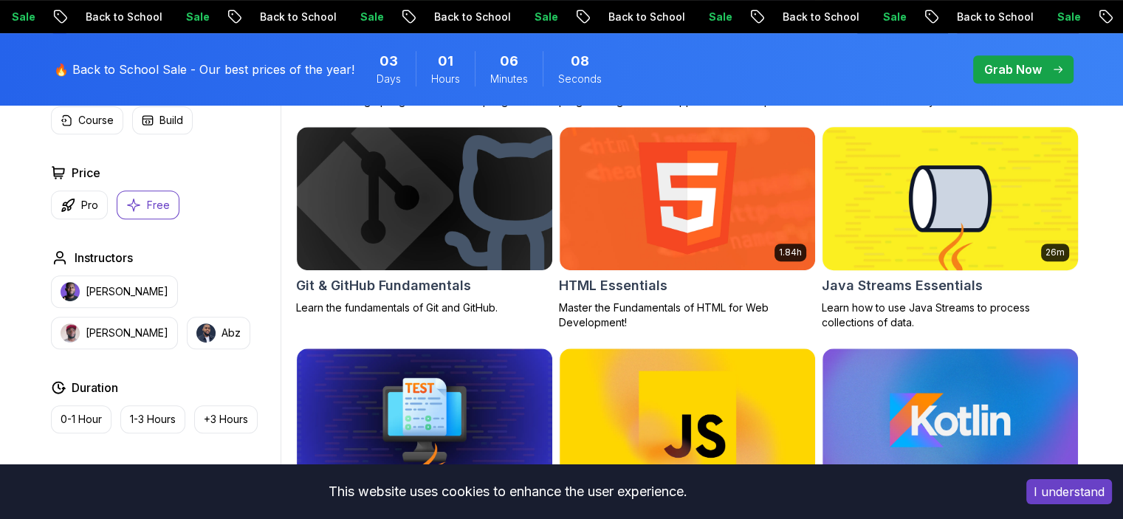
click at [897, 214] on img at bounding box center [950, 198] width 268 height 150
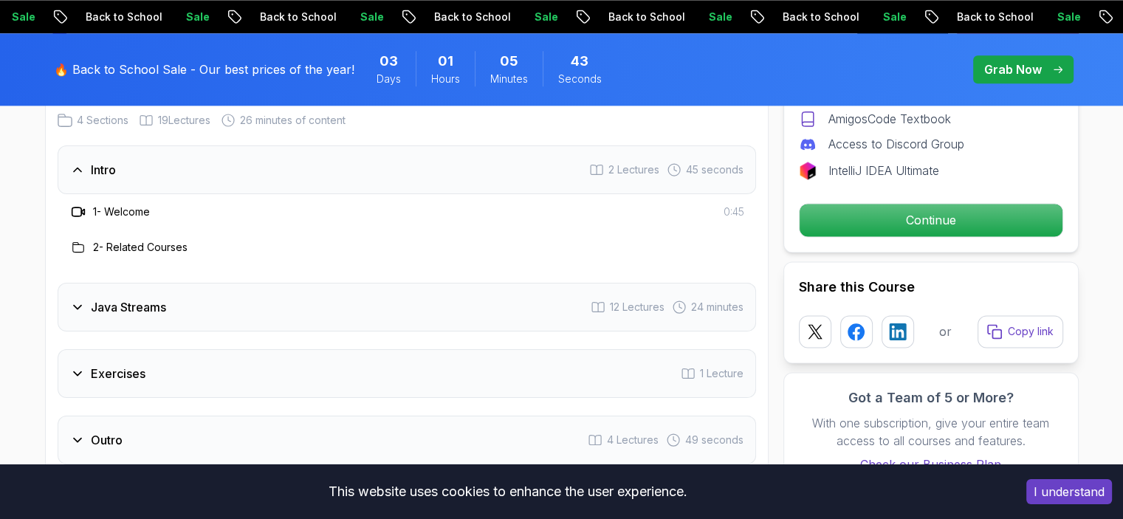
scroll to position [2067, 0]
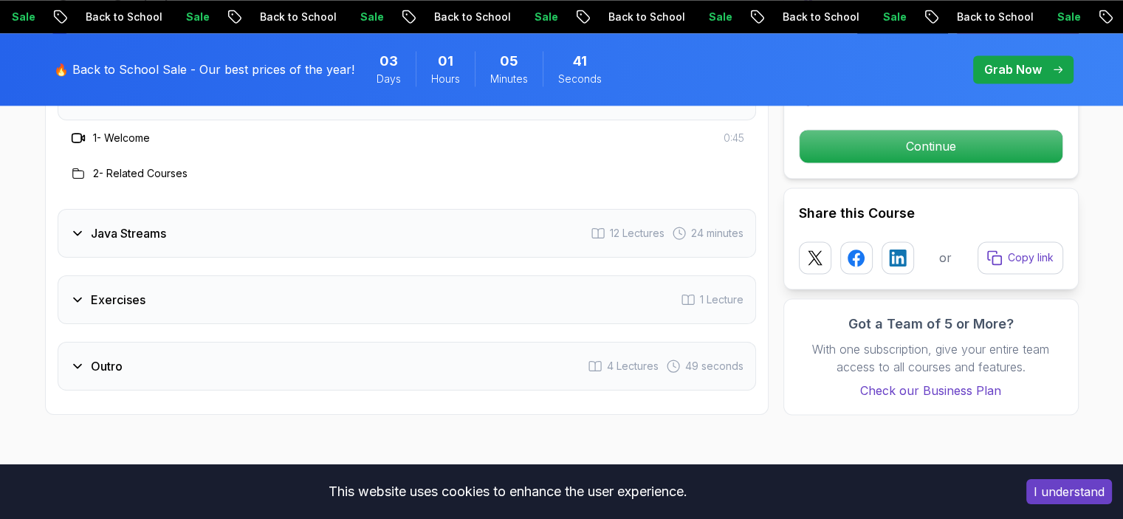
click at [428, 209] on div "Java Streams 12 Lectures 24 minutes" at bounding box center [407, 233] width 698 height 49
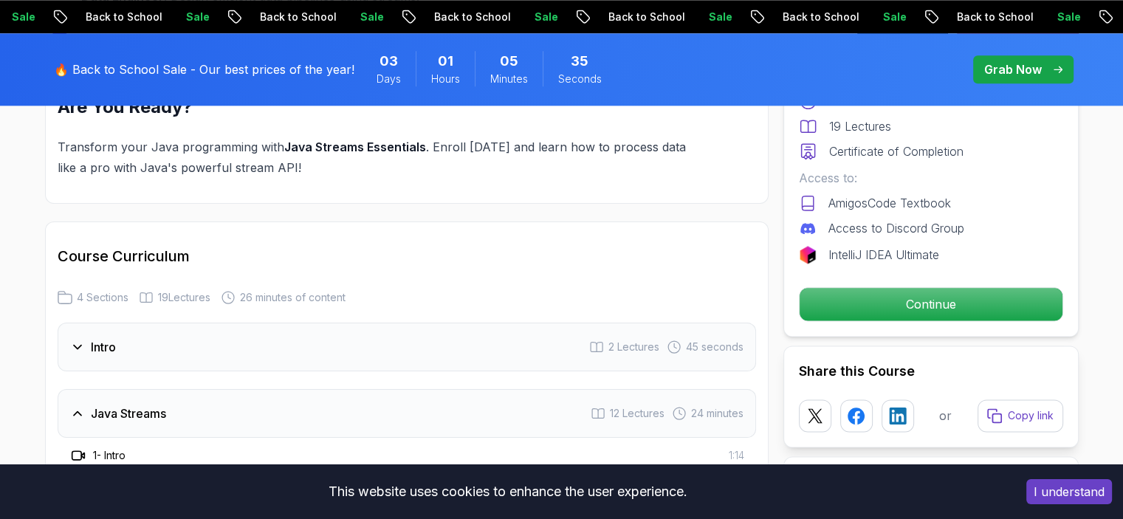
scroll to position [1771, 0]
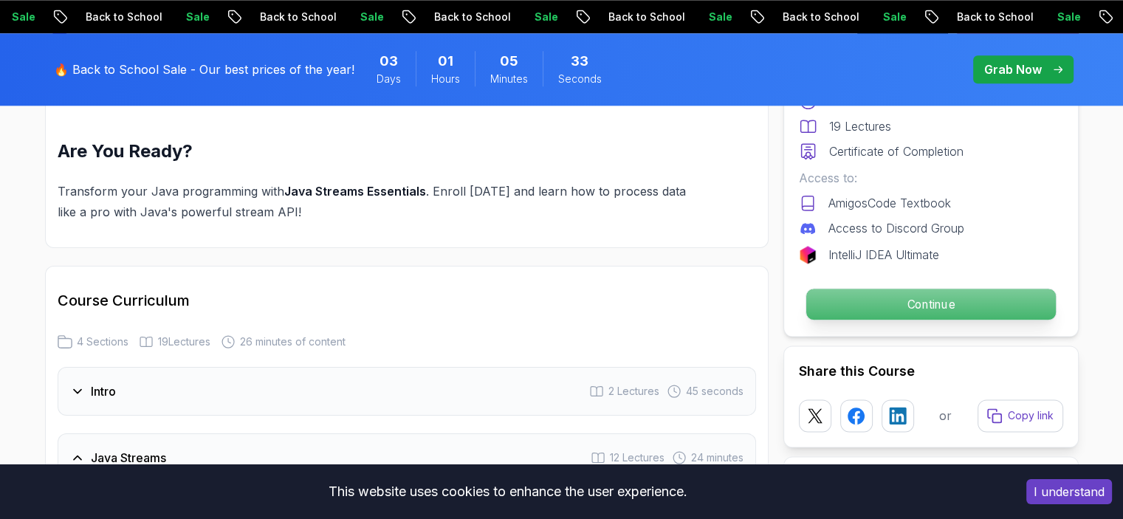
click at [816, 305] on p "Continue" at bounding box center [929, 304] width 249 height 31
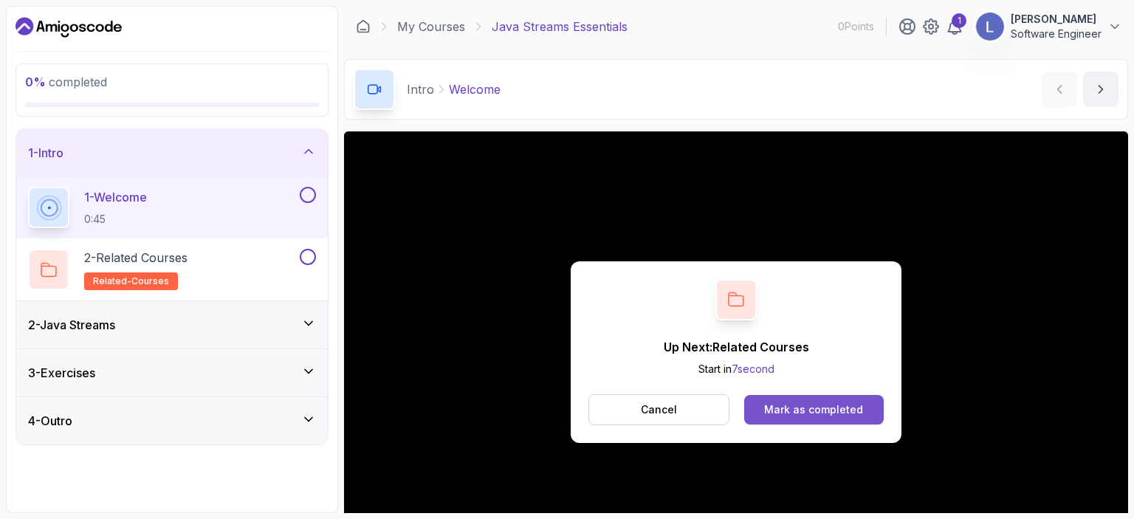
click at [797, 407] on div "Mark as completed" at bounding box center [813, 409] width 99 height 15
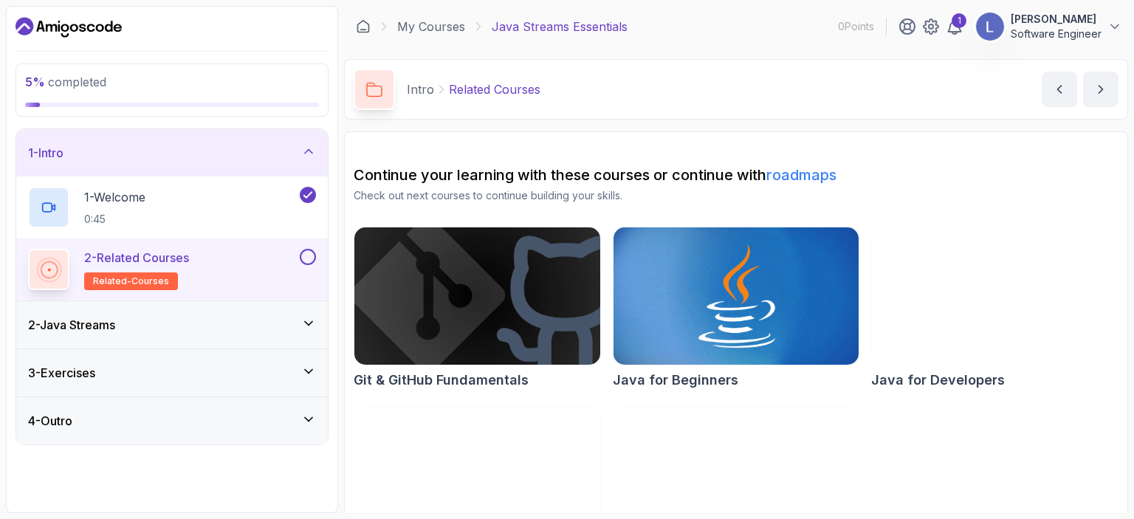
scroll to position [71, 0]
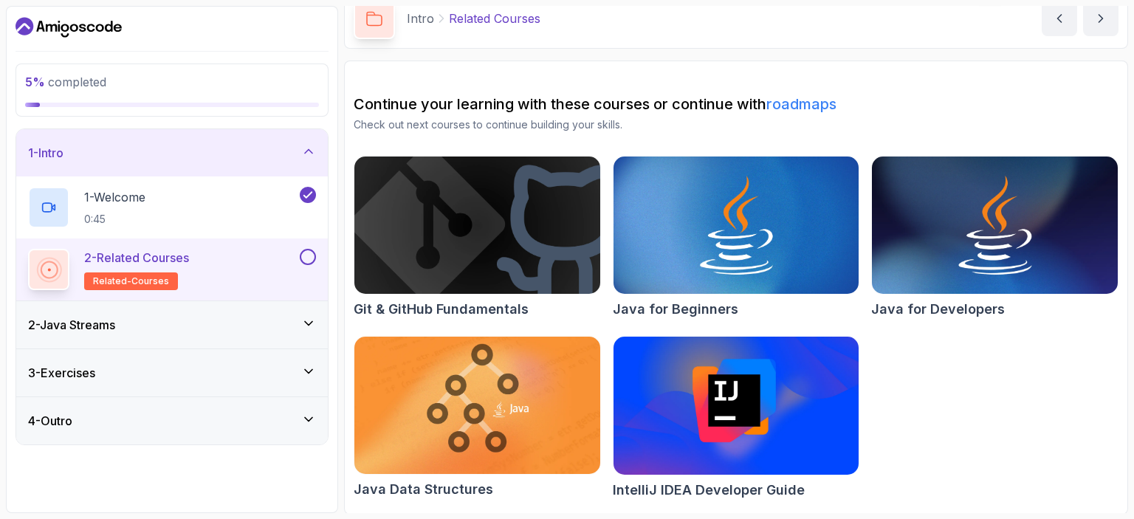
click at [311, 254] on button at bounding box center [308, 257] width 16 height 16
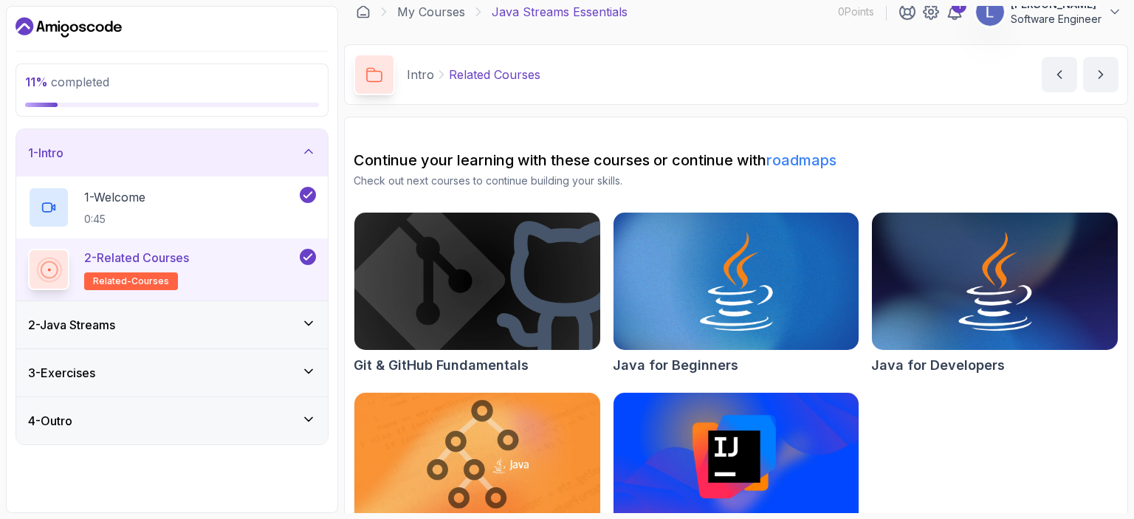
scroll to position [0, 0]
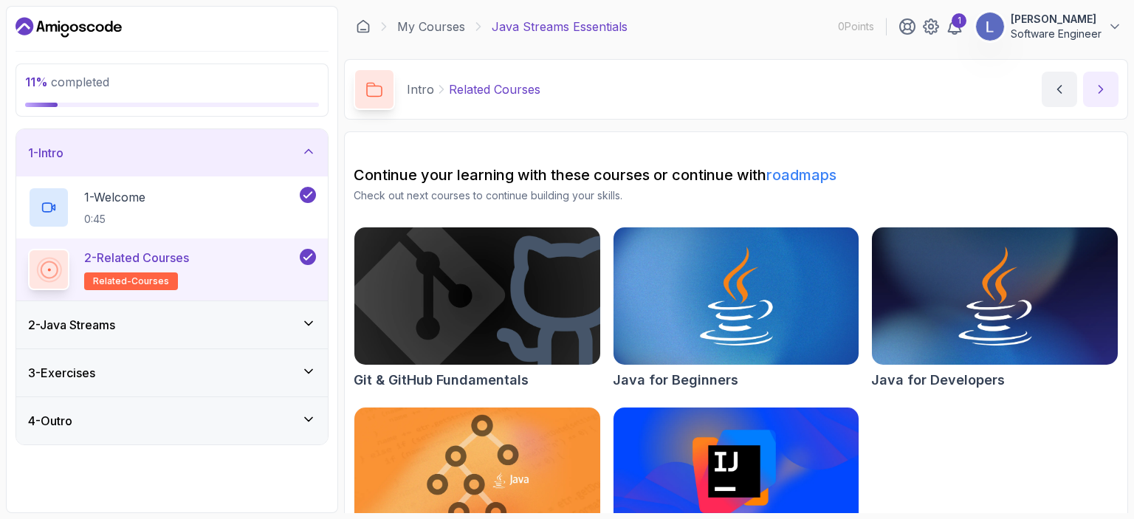
click at [1106, 83] on icon "next content" at bounding box center [1100, 89] width 15 height 15
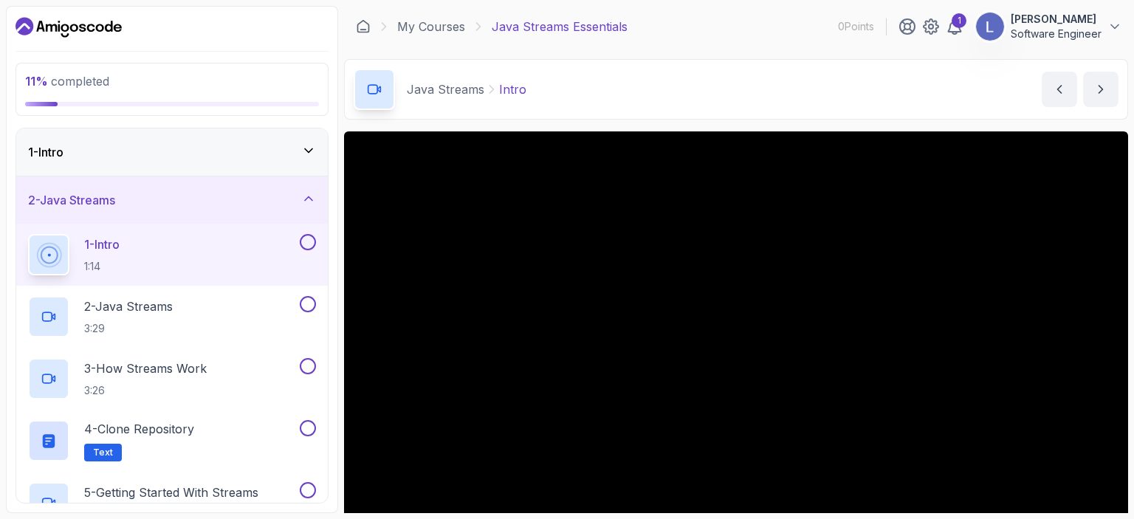
scroll to position [74, 0]
